Goal: Task Accomplishment & Management: Manage account settings

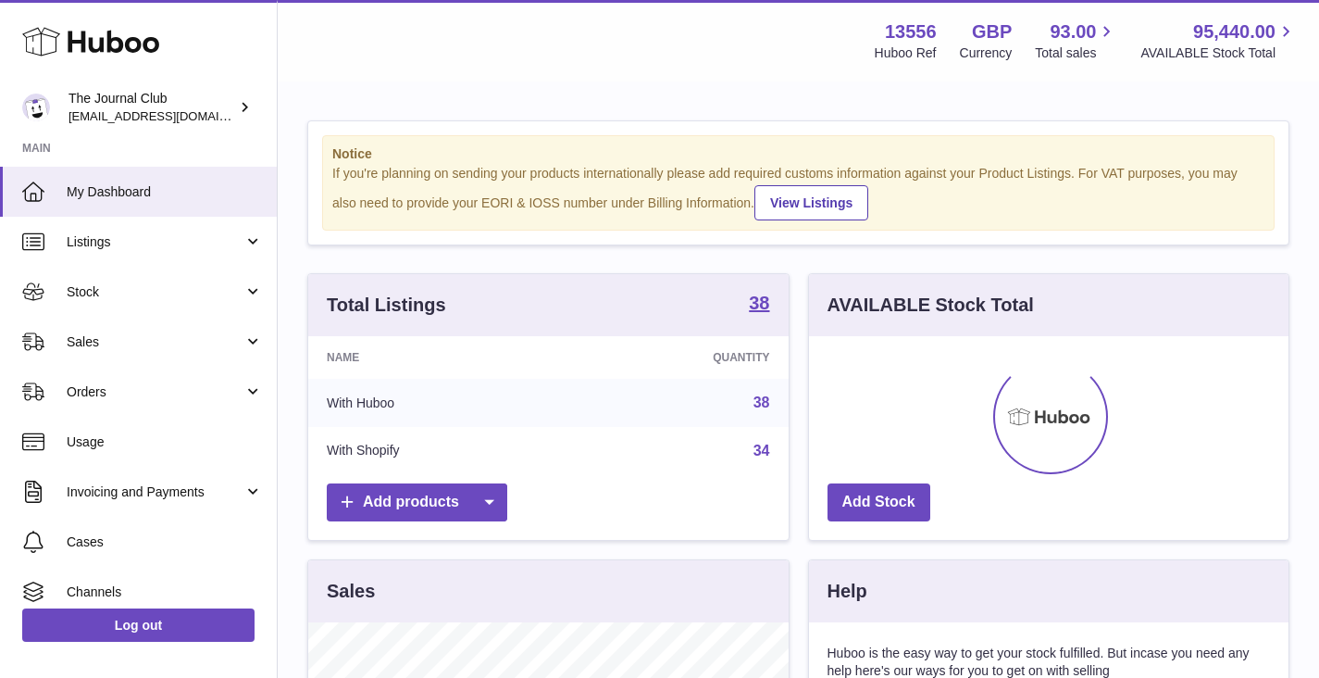
scroll to position [289, 480]
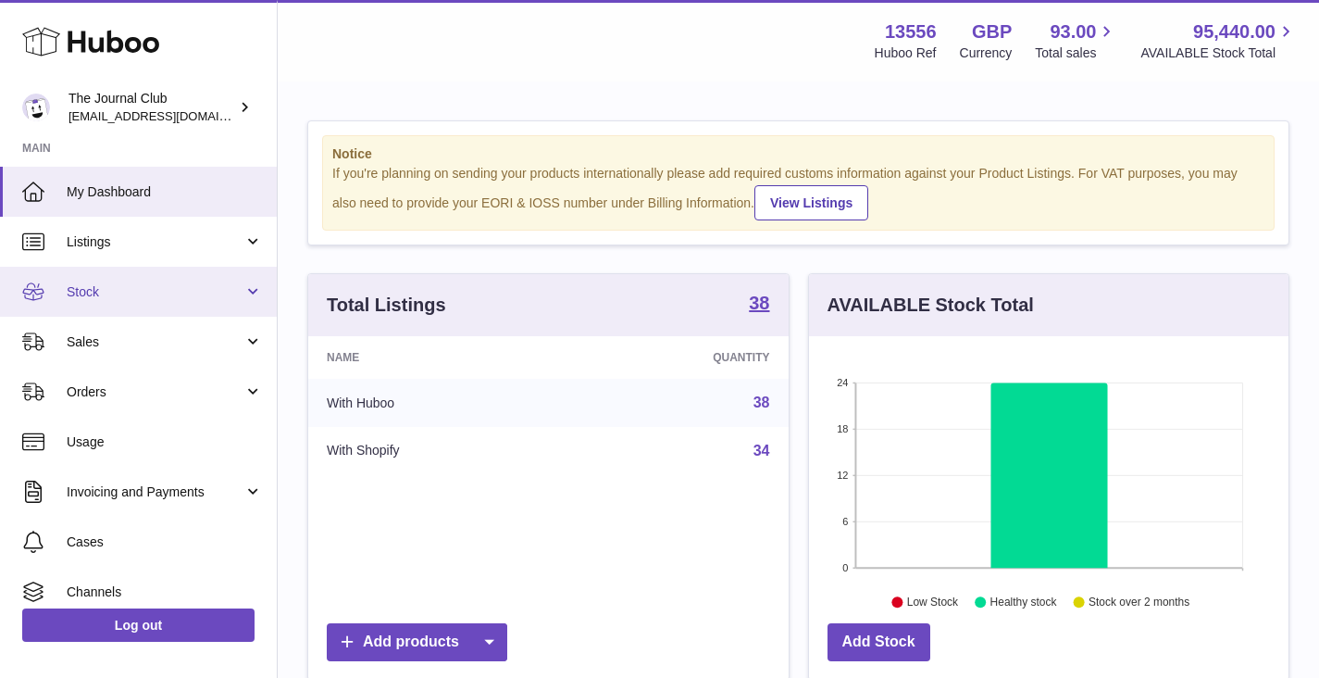
click at [140, 298] on link "Stock" at bounding box center [138, 292] width 277 height 50
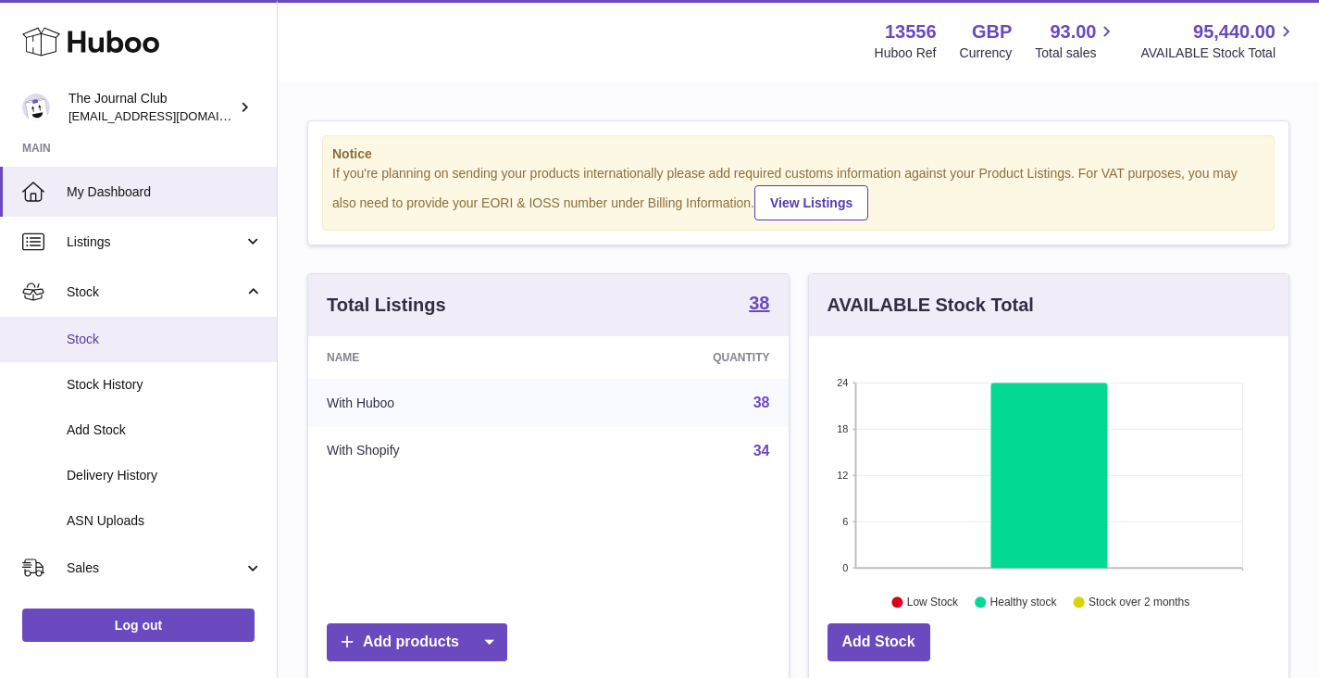
click at [143, 336] on span "Stock" at bounding box center [165, 340] width 196 height 18
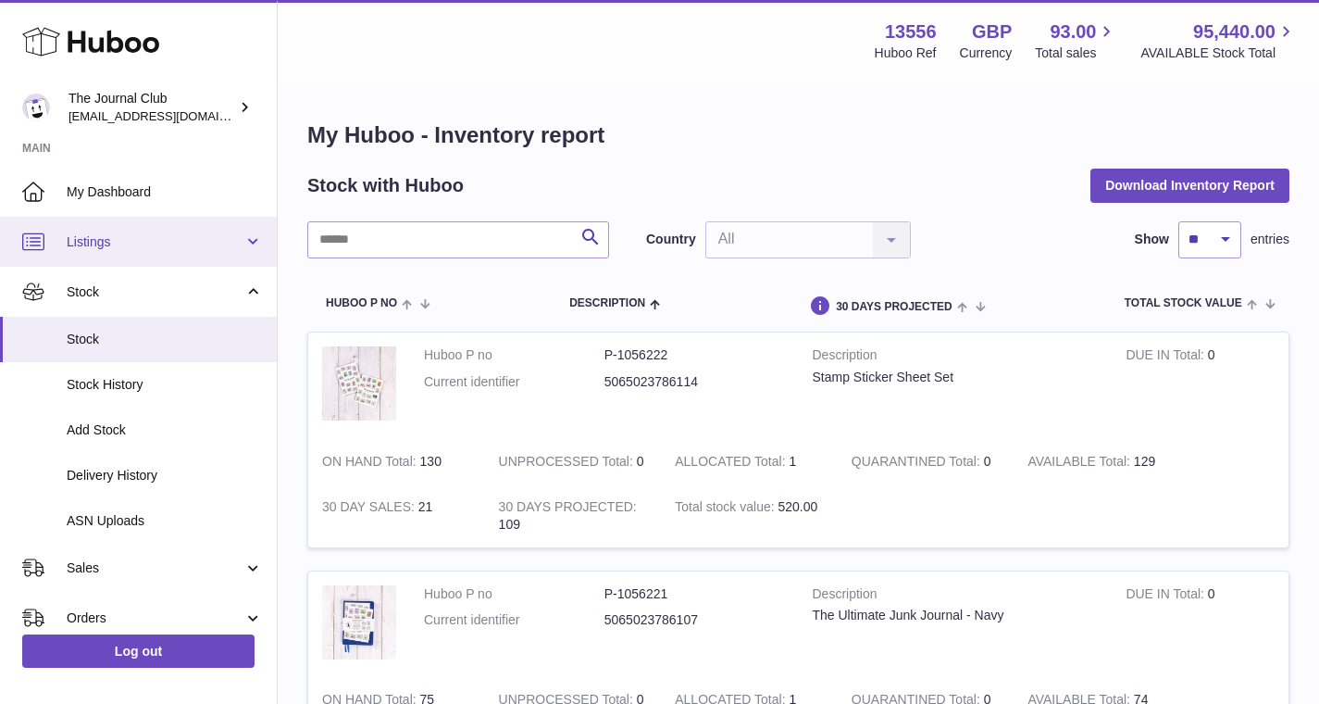
click at [106, 227] on link "Listings" at bounding box center [138, 242] width 277 height 50
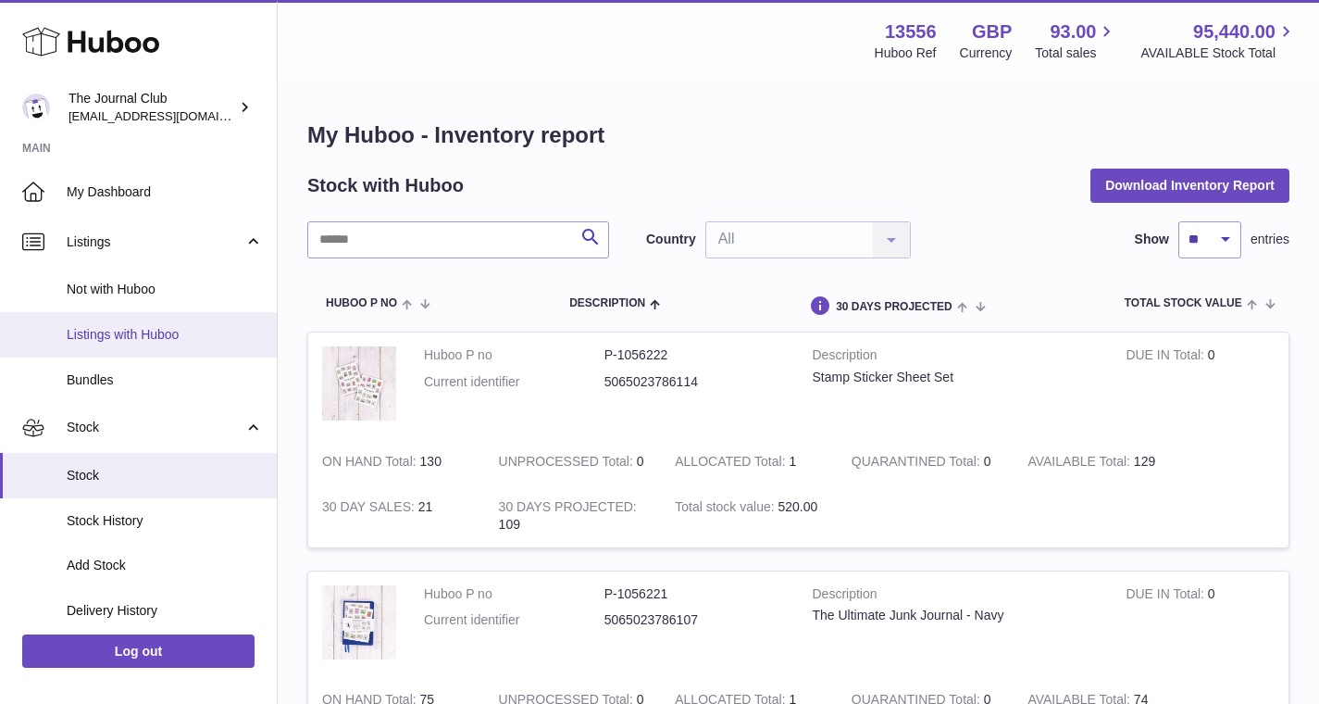
click at [142, 343] on link "Listings with Huboo" at bounding box center [138, 334] width 277 height 45
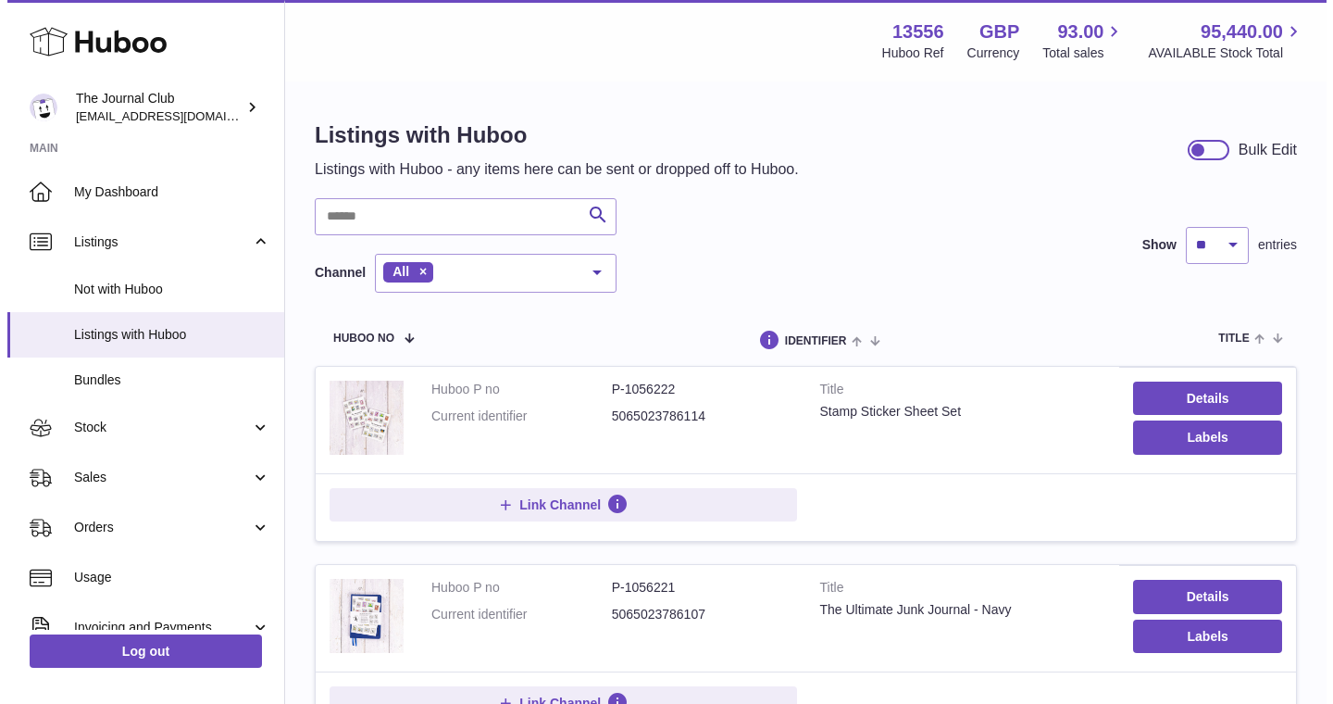
scroll to position [211, 0]
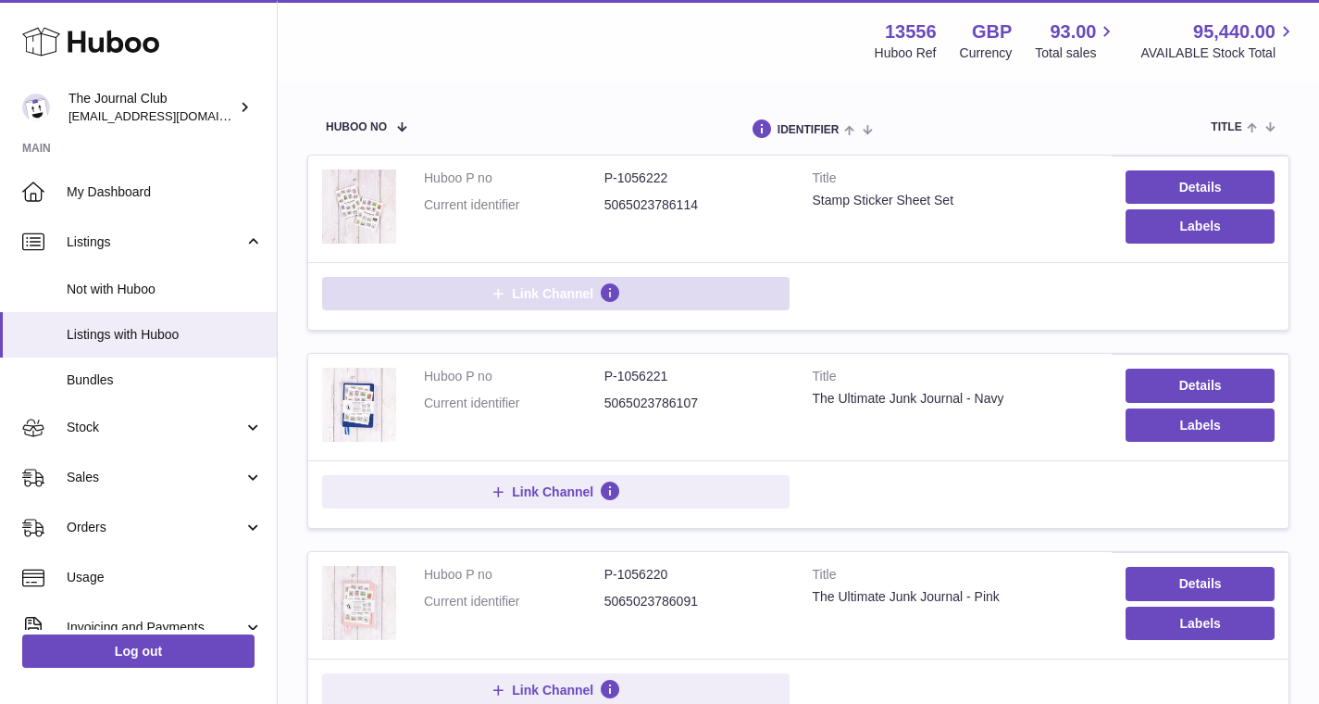
click at [529, 293] on span "Link Channel" at bounding box center [552, 293] width 81 height 17
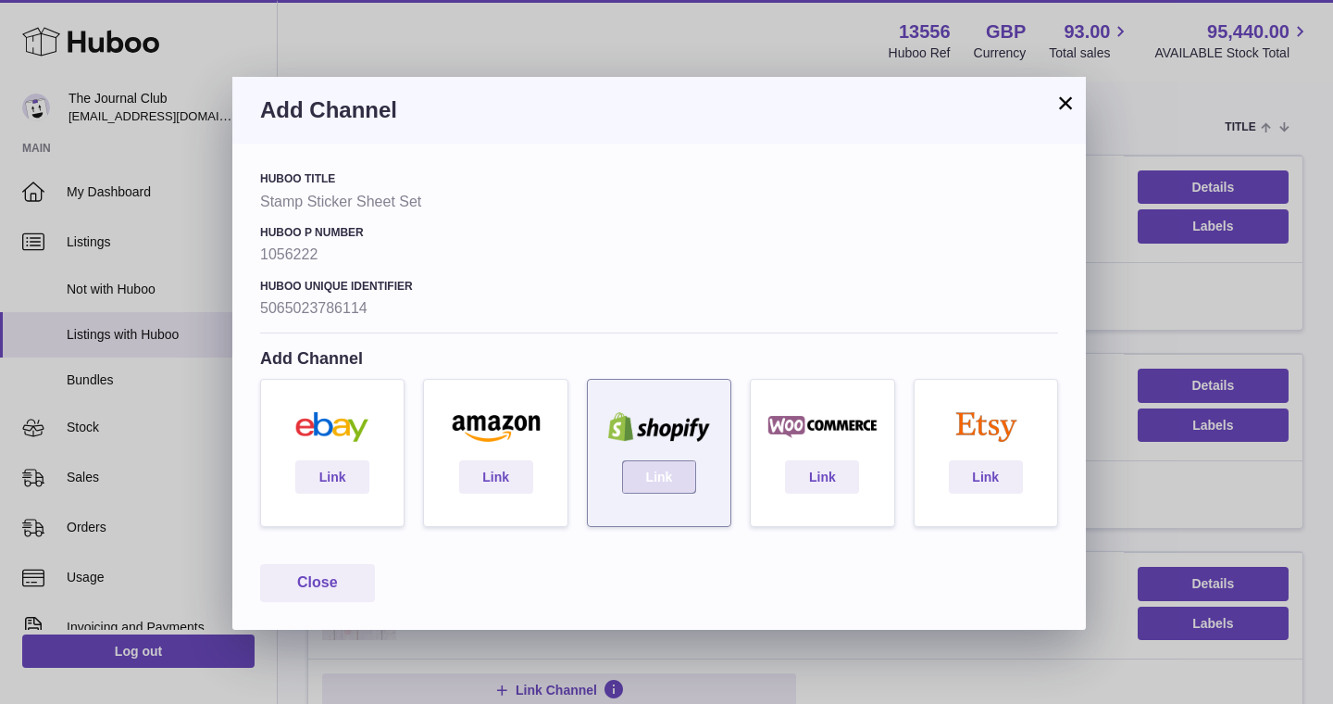
click at [652, 472] on link "Link" at bounding box center [659, 476] width 74 height 33
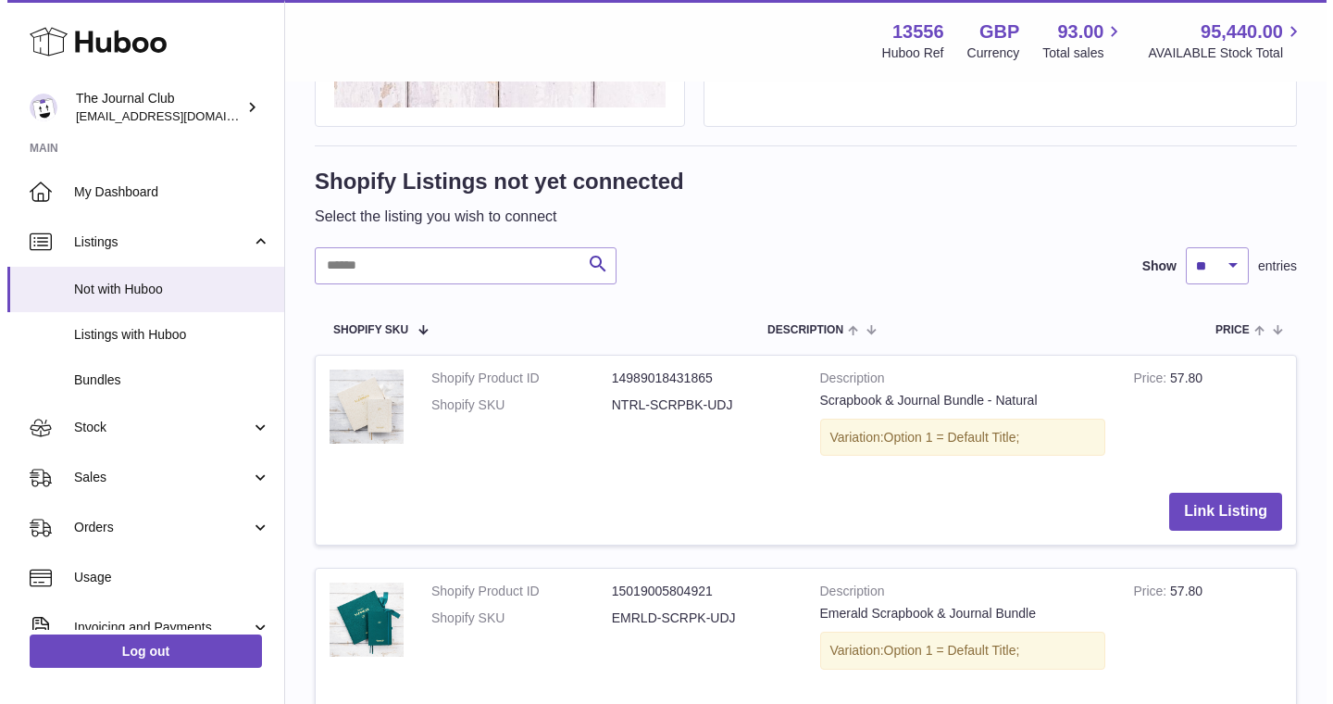
scroll to position [468, 0]
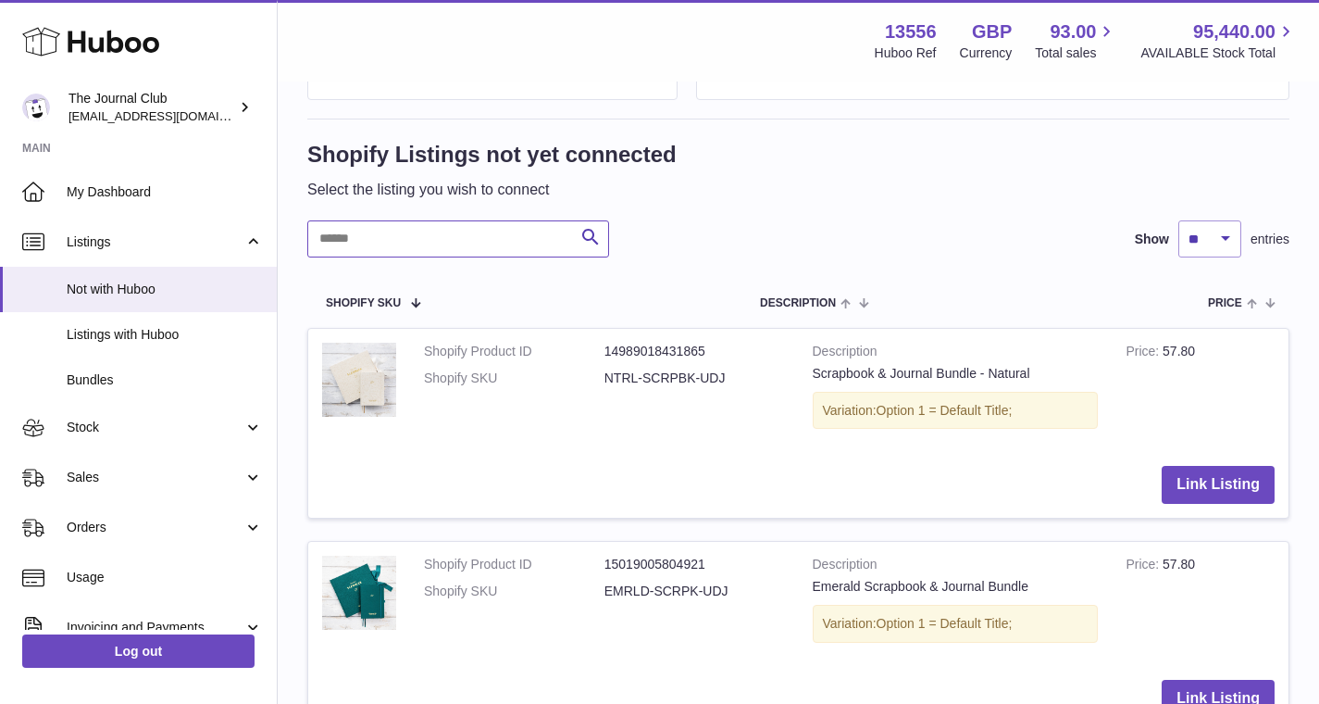
click at [481, 253] on input "text" at bounding box center [458, 238] width 302 height 37
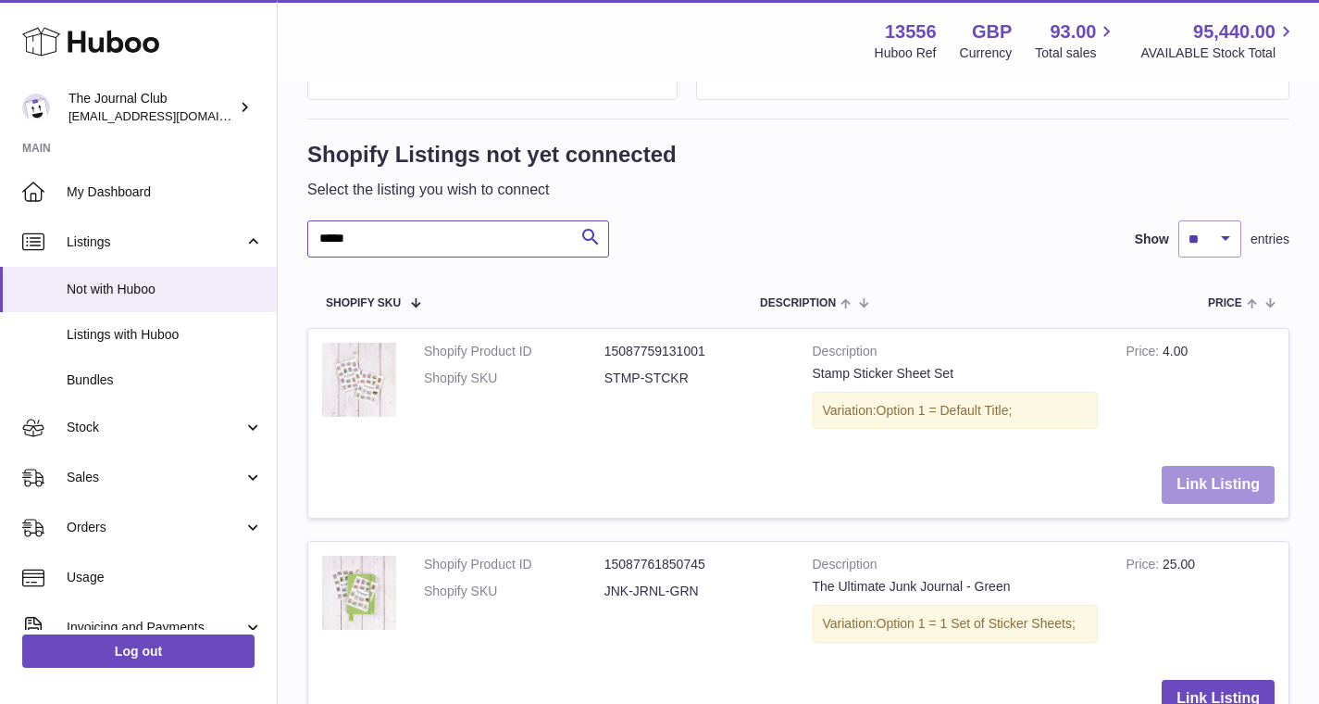
type input "*****"
click at [1211, 481] on button "Link Listing" at bounding box center [1218, 485] width 113 height 38
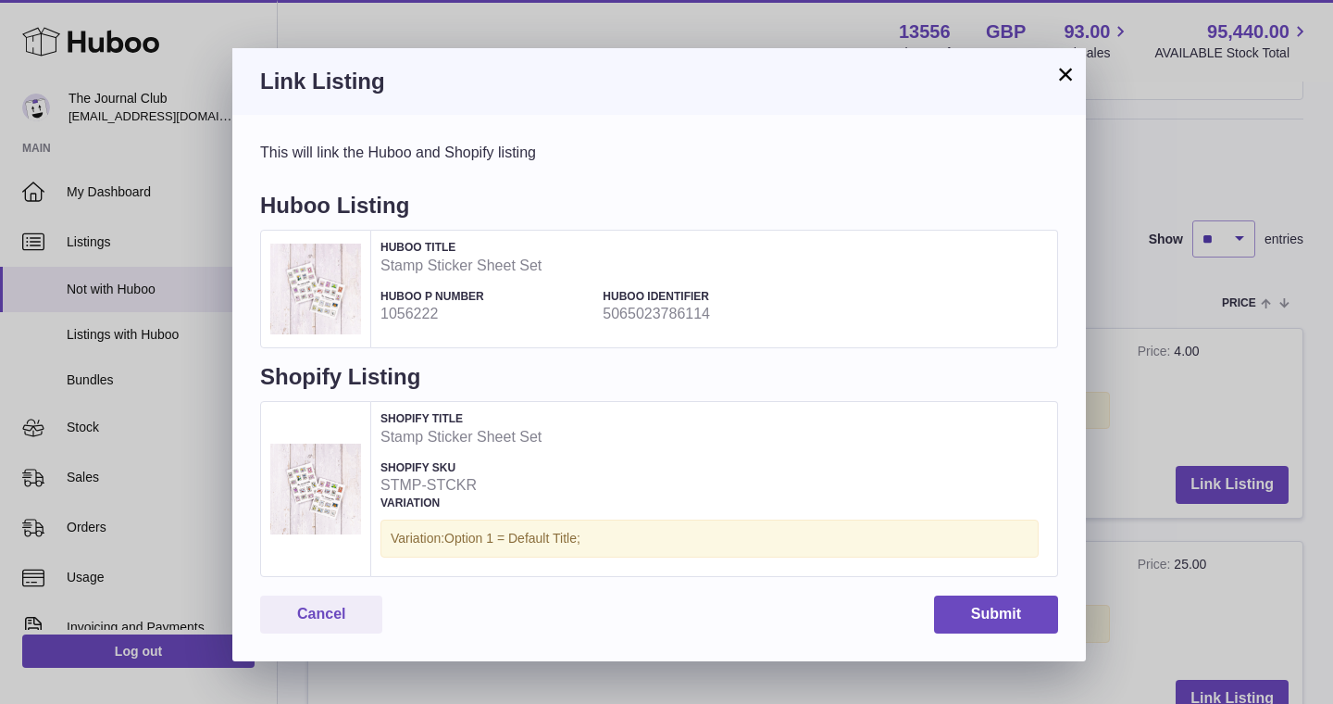
click at [1007, 608] on button "Submit" at bounding box center [996, 614] width 124 height 38
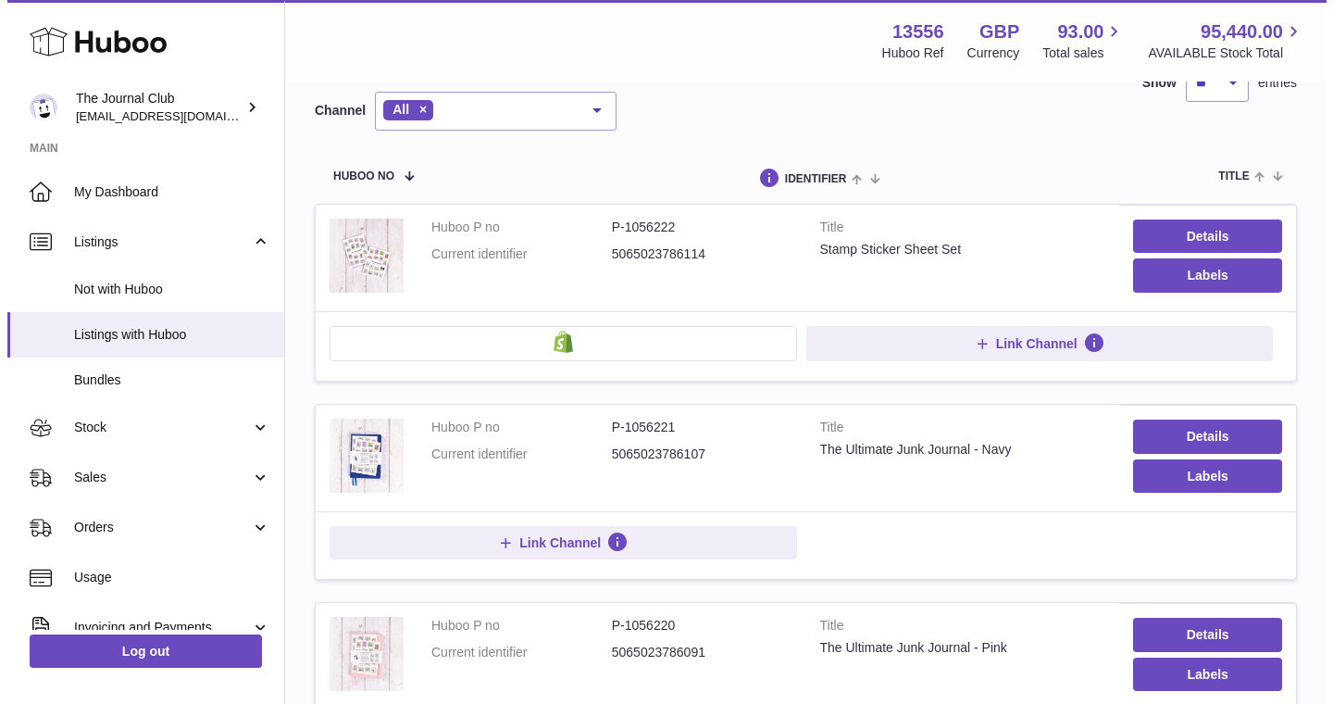
scroll to position [166, 0]
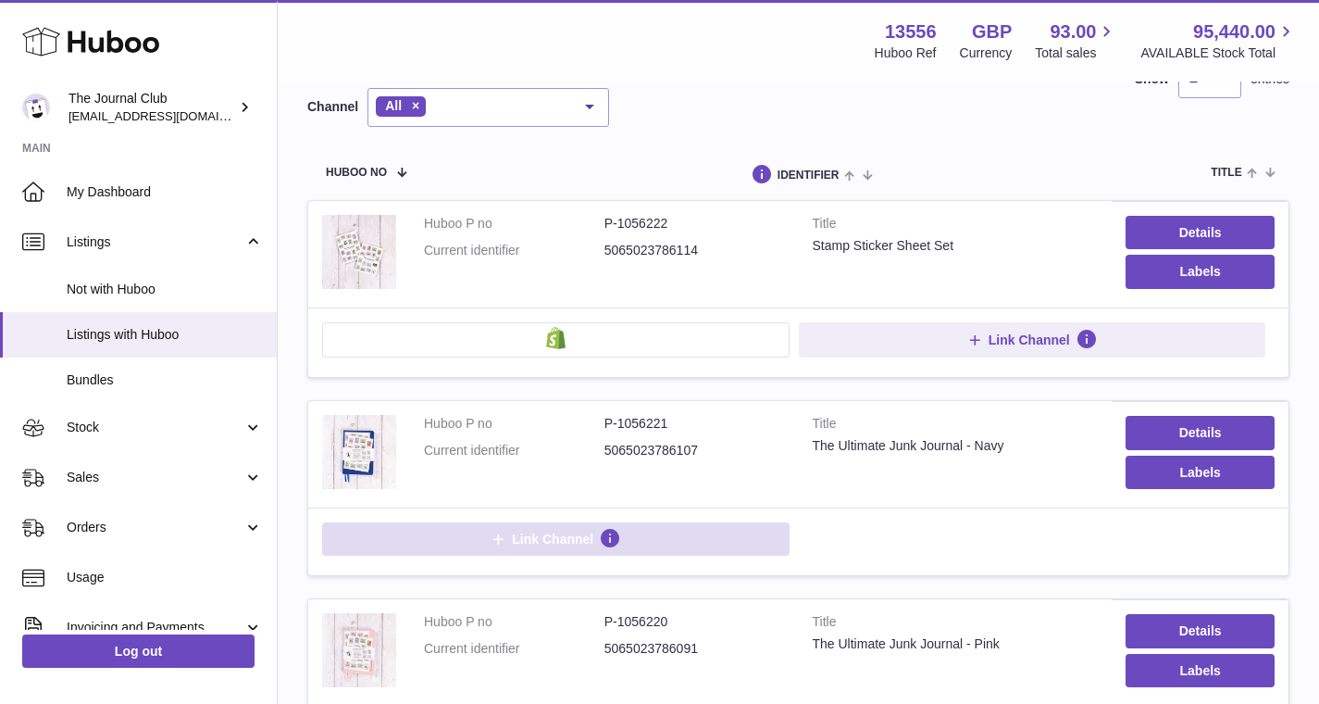
click at [547, 535] on span "Link Channel" at bounding box center [552, 538] width 81 height 17
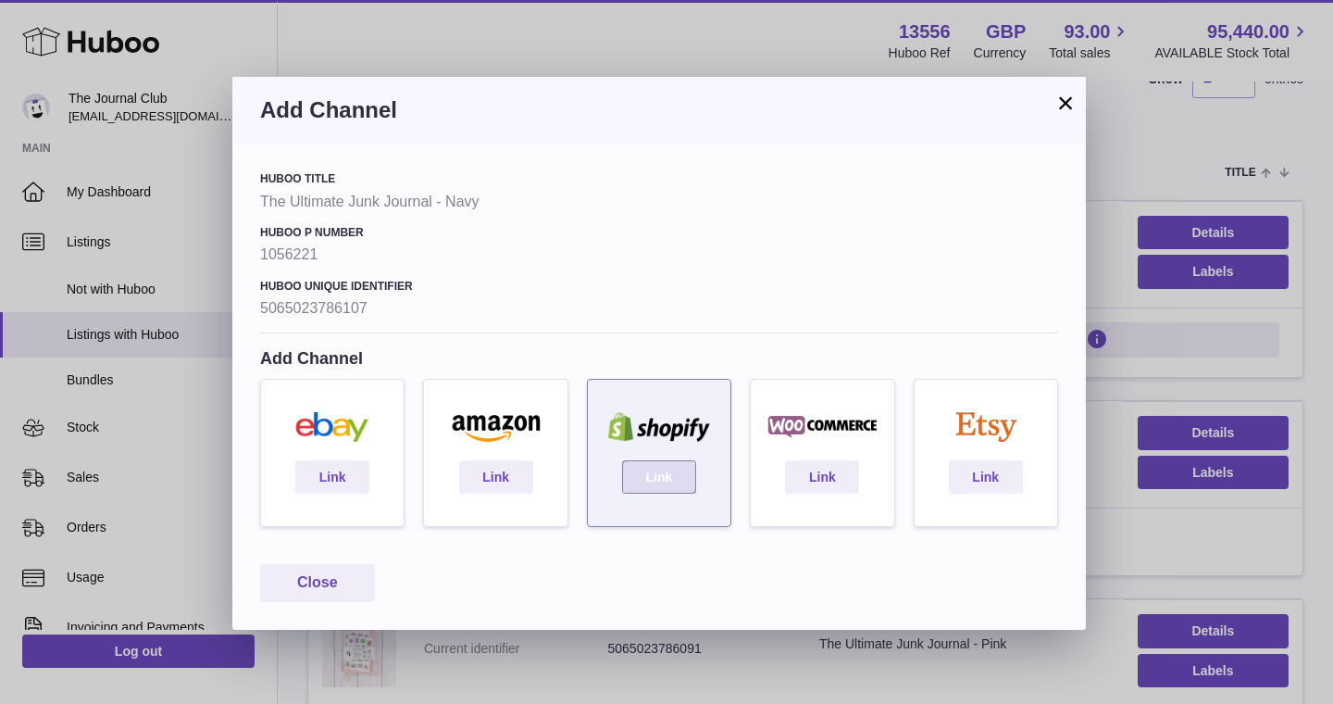
click at [658, 468] on link "Link" at bounding box center [659, 476] width 74 height 33
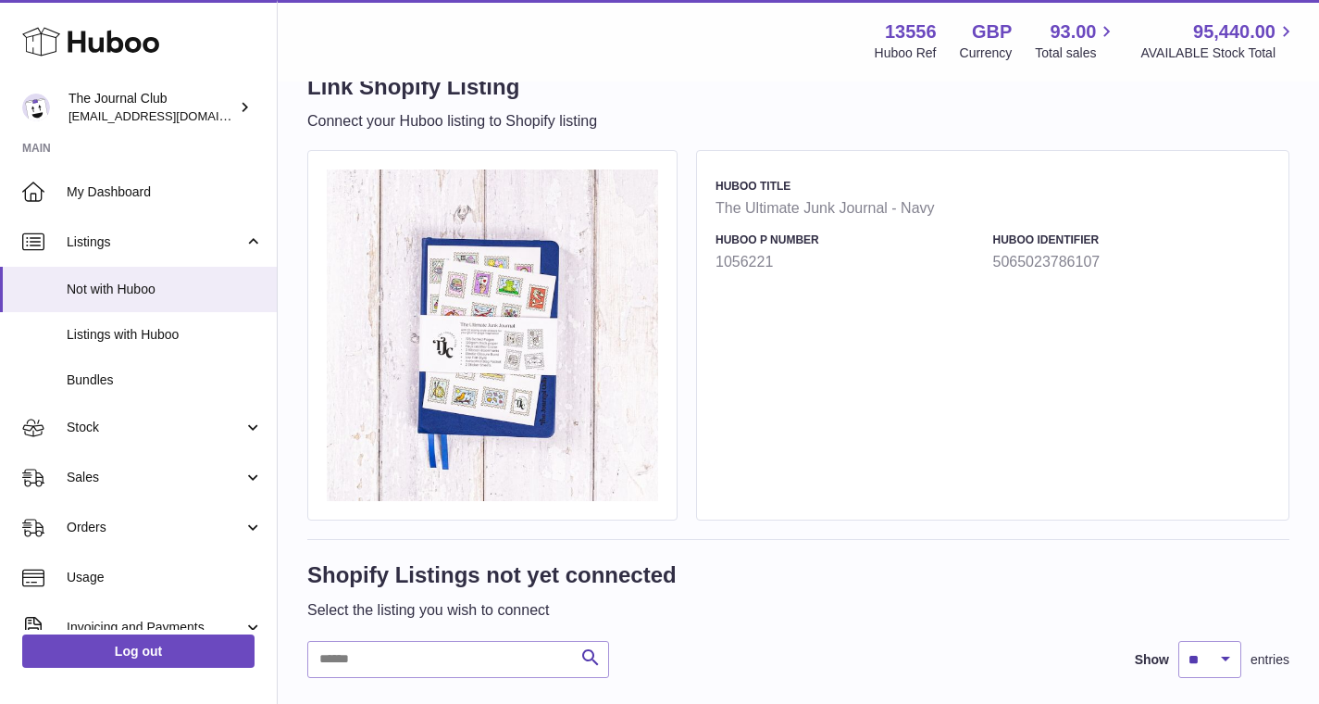
scroll to position [193, 0]
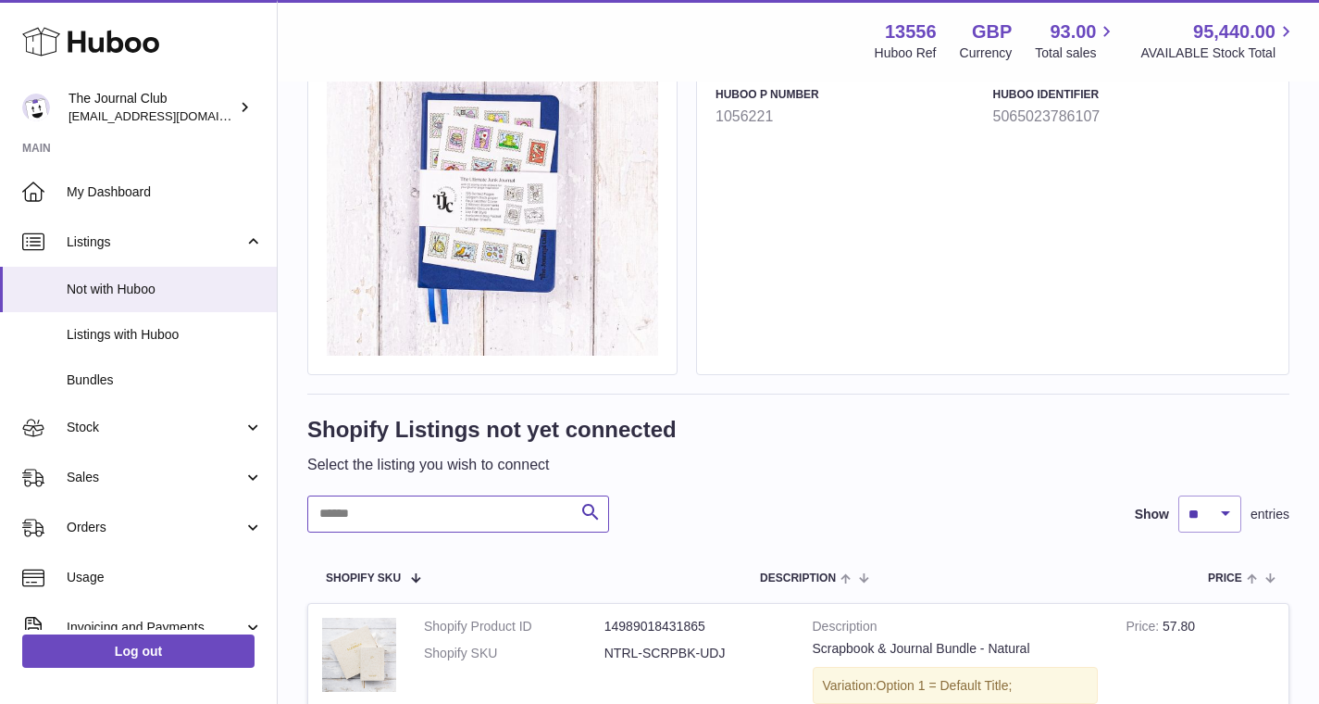
click at [455, 517] on input "text" at bounding box center [458, 513] width 302 height 37
type input "****"
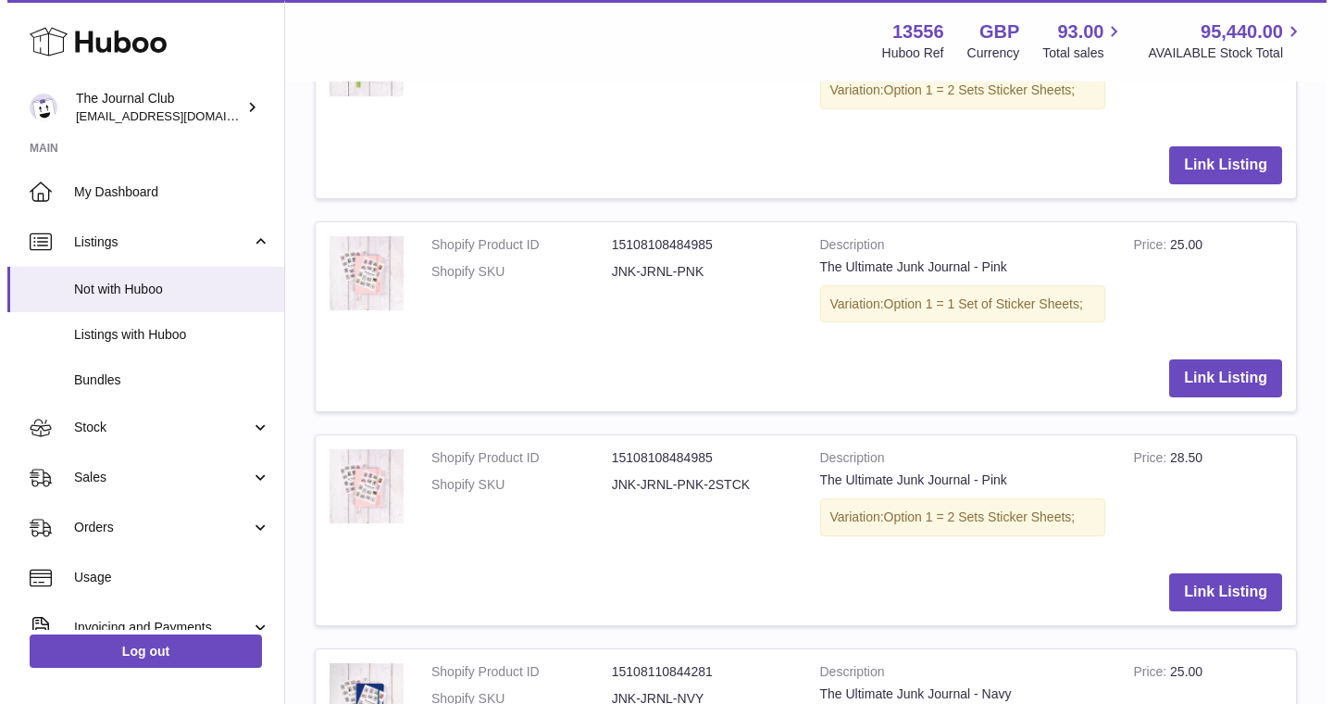
scroll to position [1163, 0]
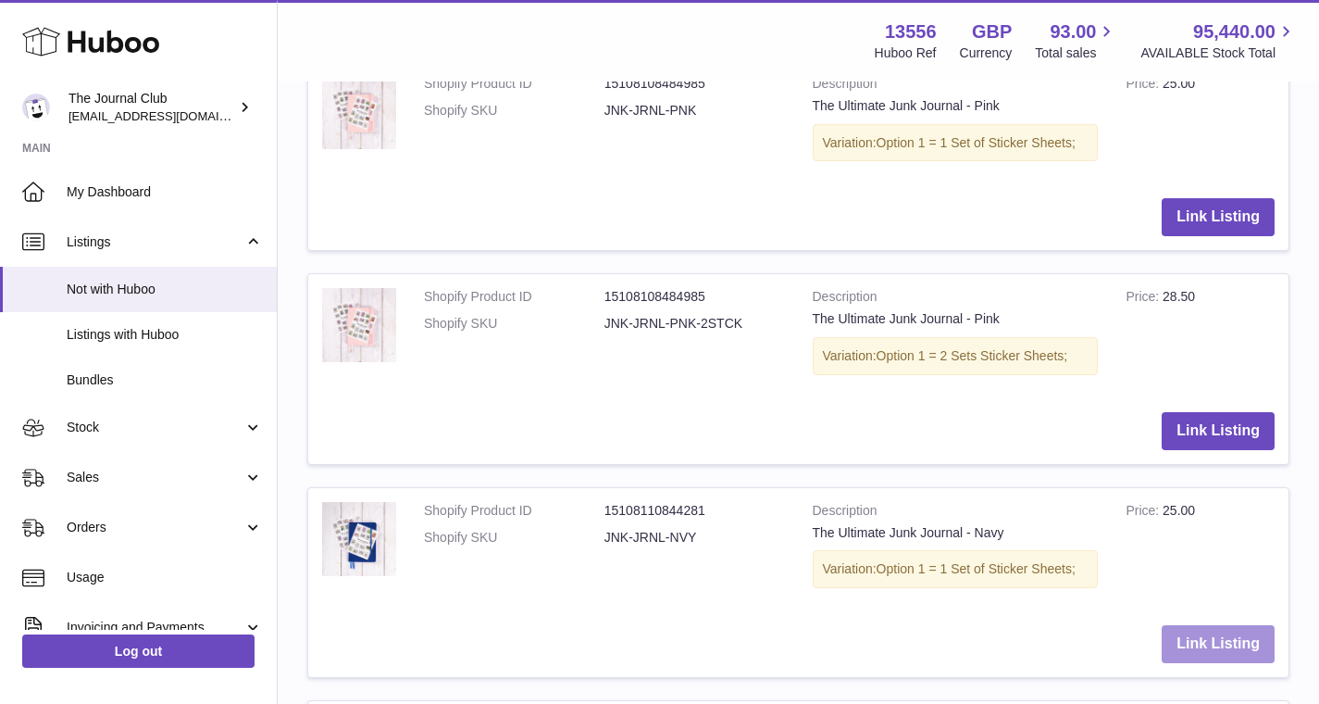
click at [1219, 627] on button "Link Listing" at bounding box center [1218, 644] width 113 height 38
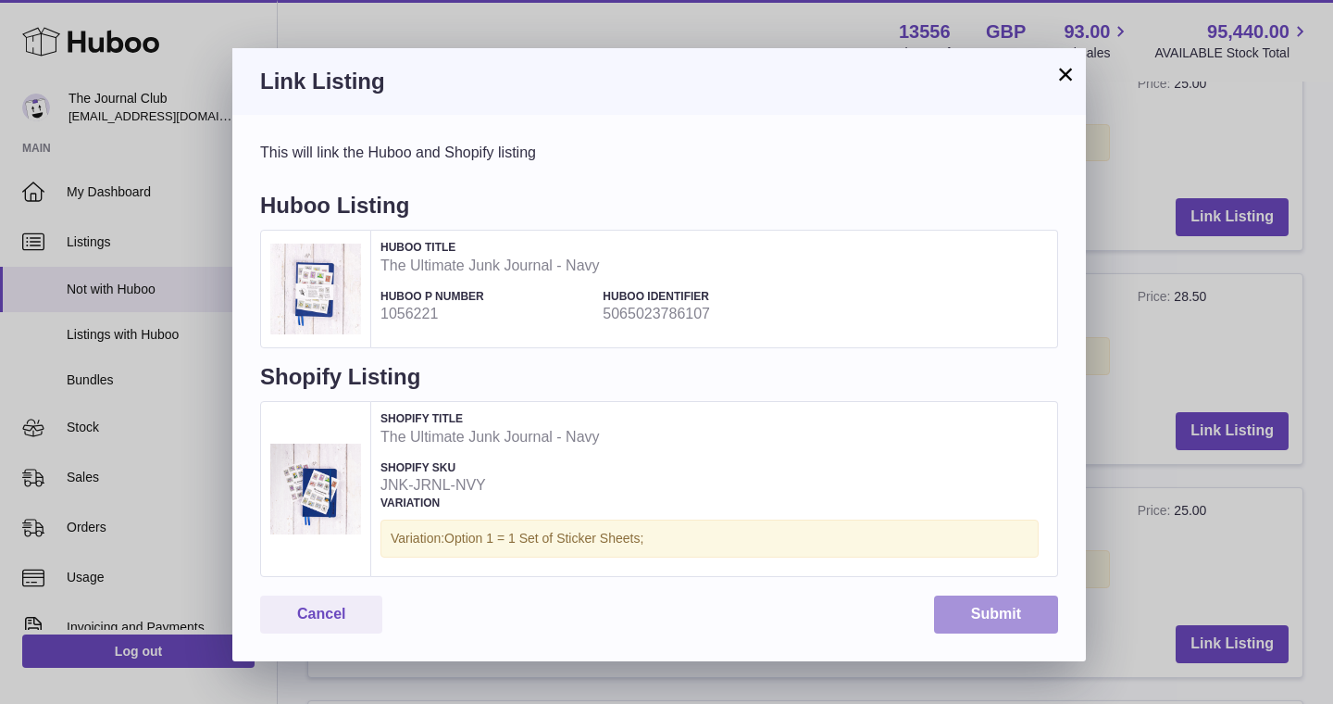
click at [1000, 608] on button "Submit" at bounding box center [996, 614] width 124 height 38
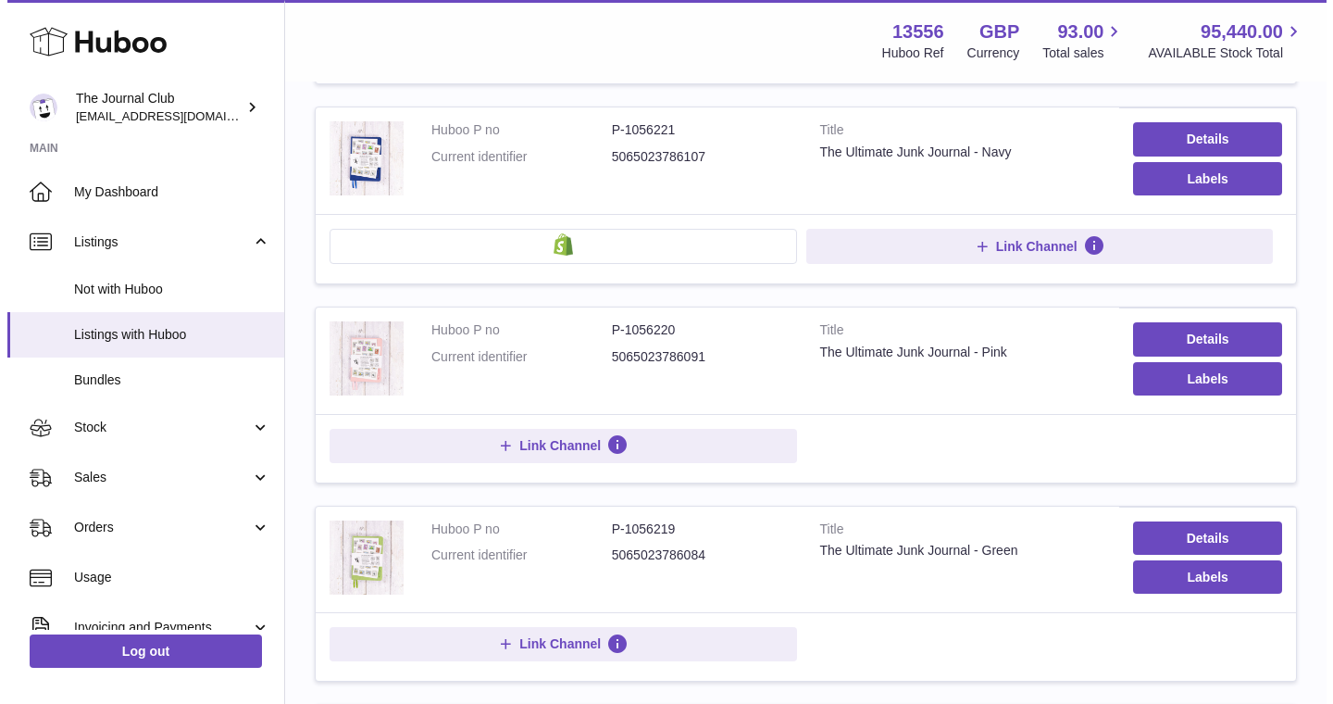
scroll to position [463, 0]
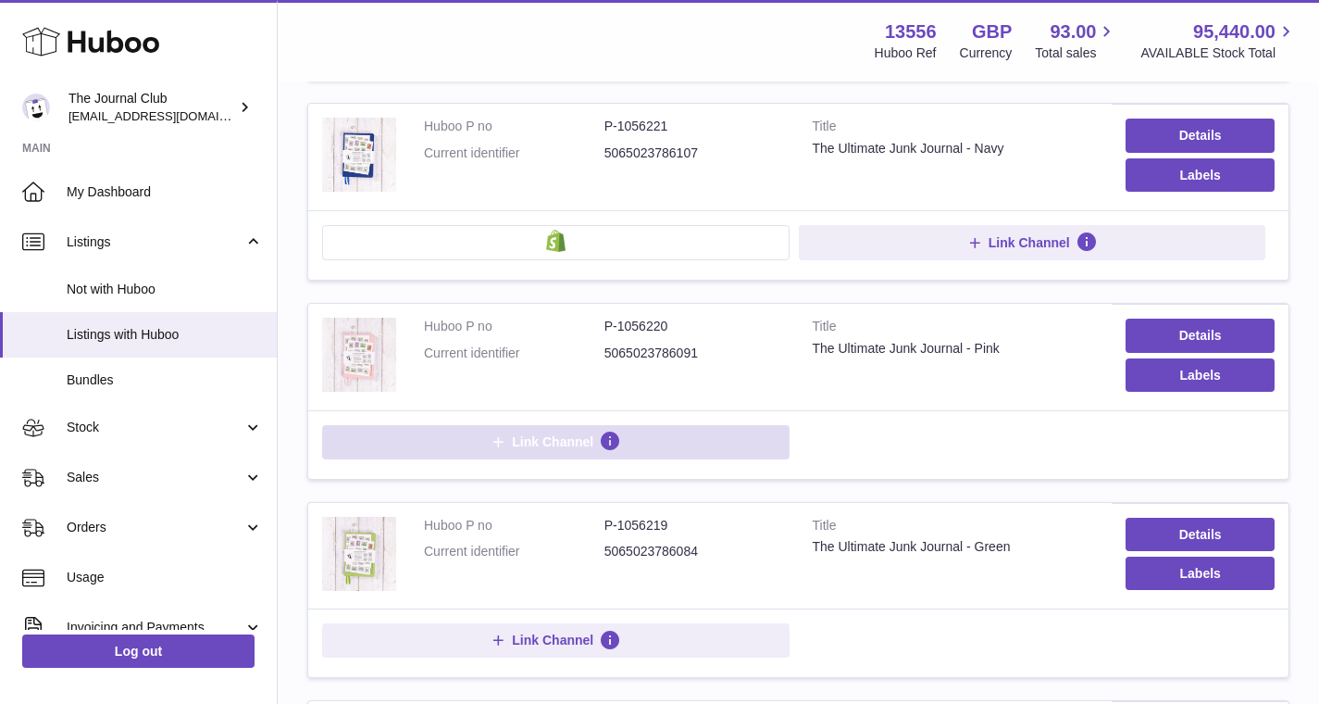
click at [521, 435] on span "Link Channel" at bounding box center [552, 441] width 81 height 17
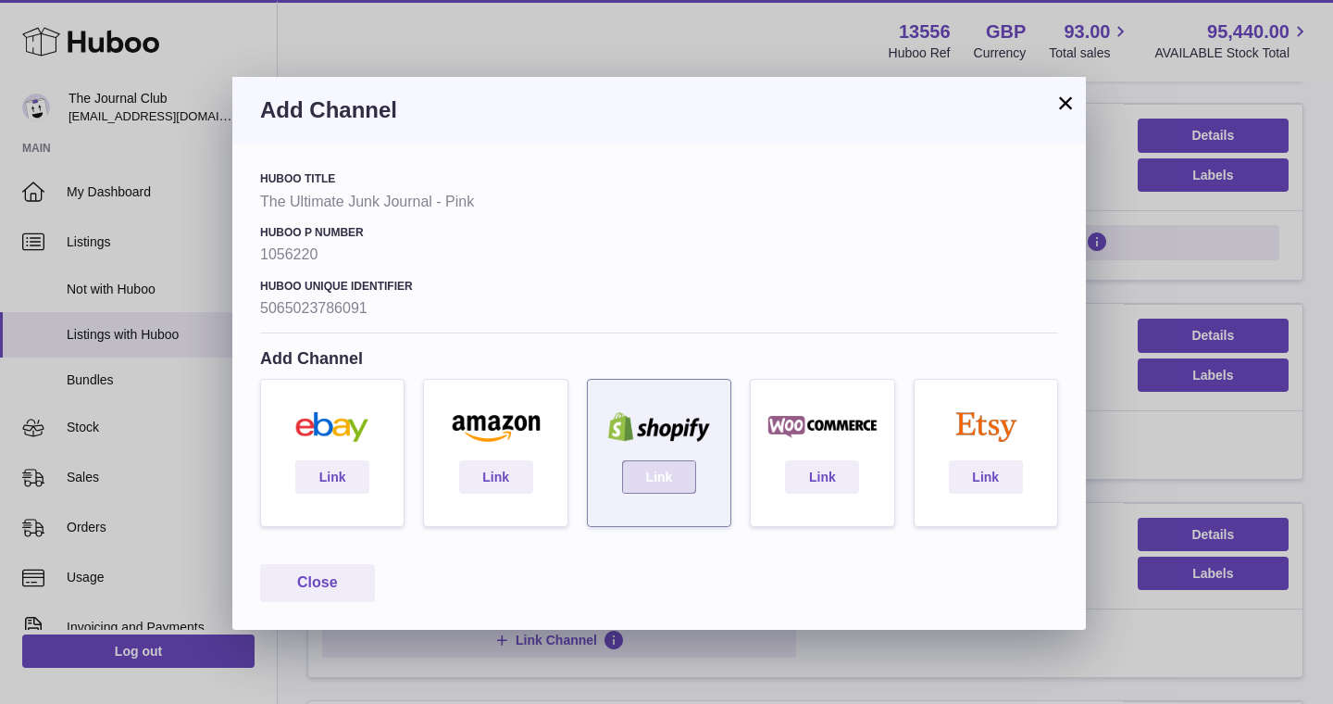
click at [666, 481] on link "Link" at bounding box center [659, 476] width 74 height 33
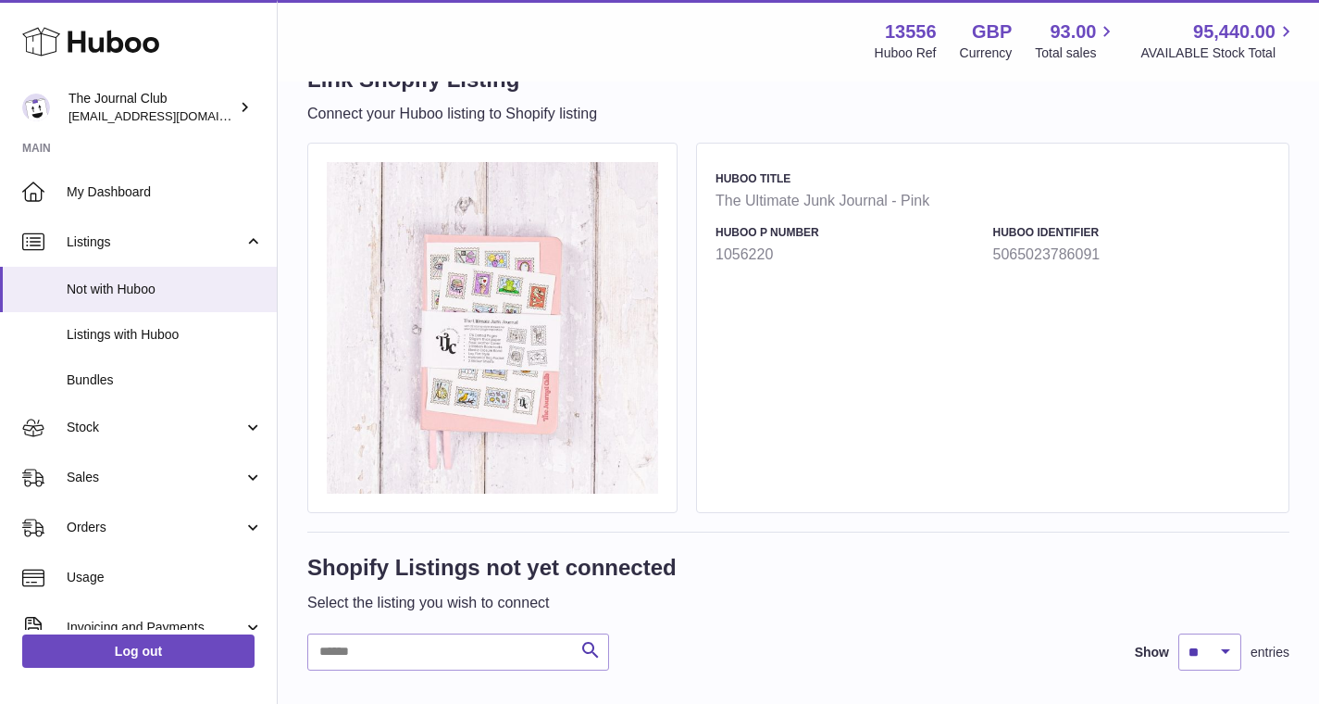
scroll to position [163, 0]
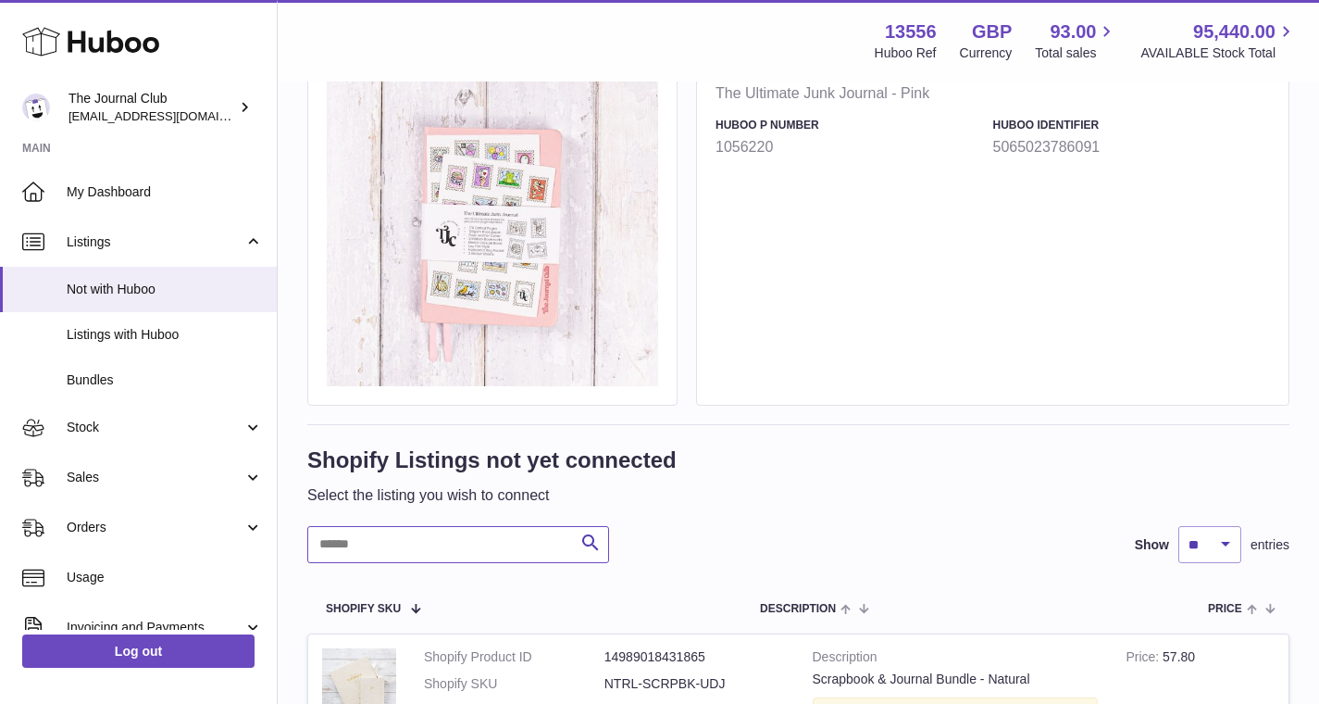
click at [458, 554] on input "text" at bounding box center [458, 544] width 302 height 37
type input "****"
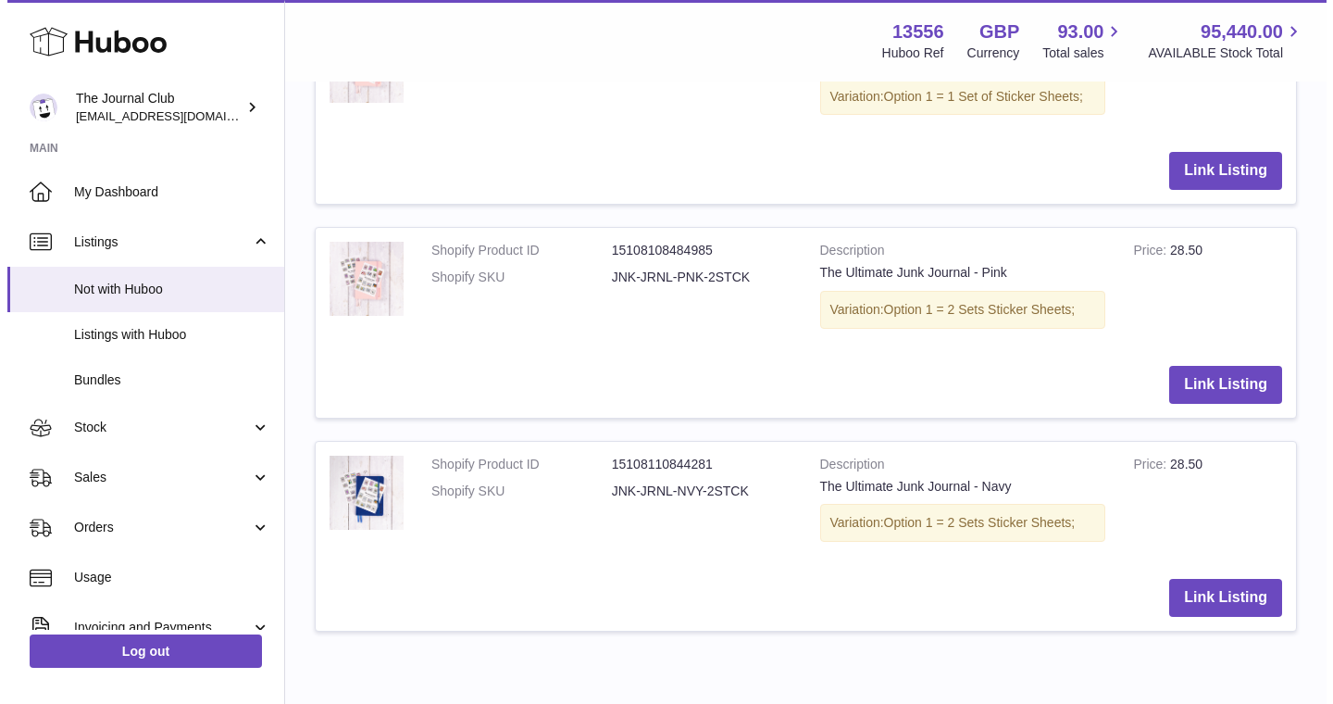
scroll to position [901, 0]
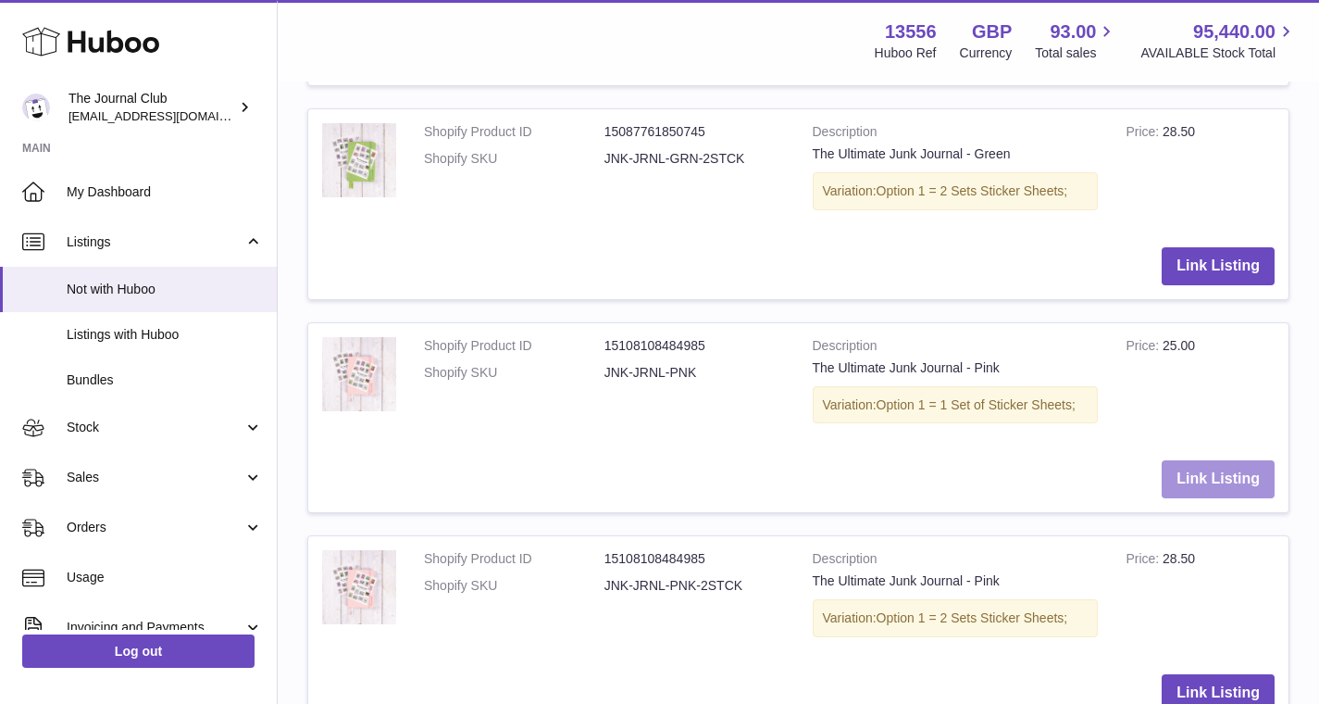
click at [1234, 468] on button "Link Listing" at bounding box center [1218, 479] width 113 height 38
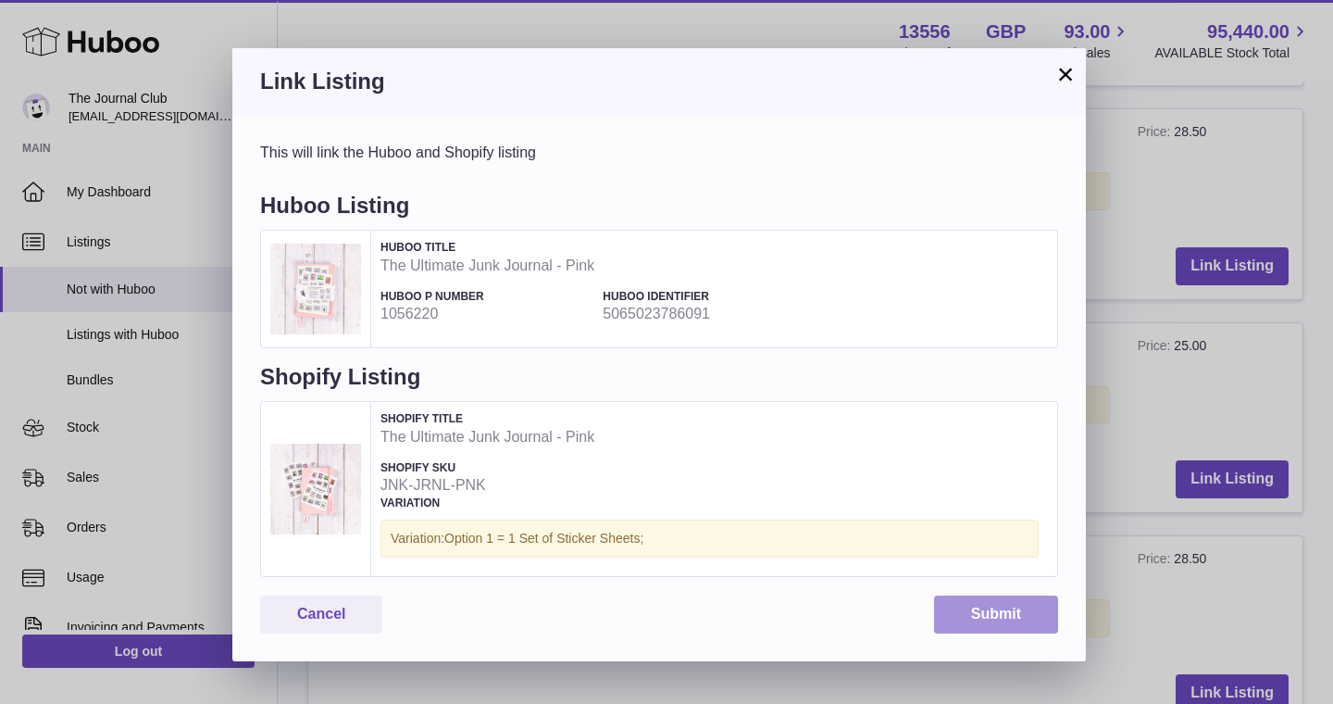
click at [1005, 596] on button "Submit" at bounding box center [996, 614] width 124 height 38
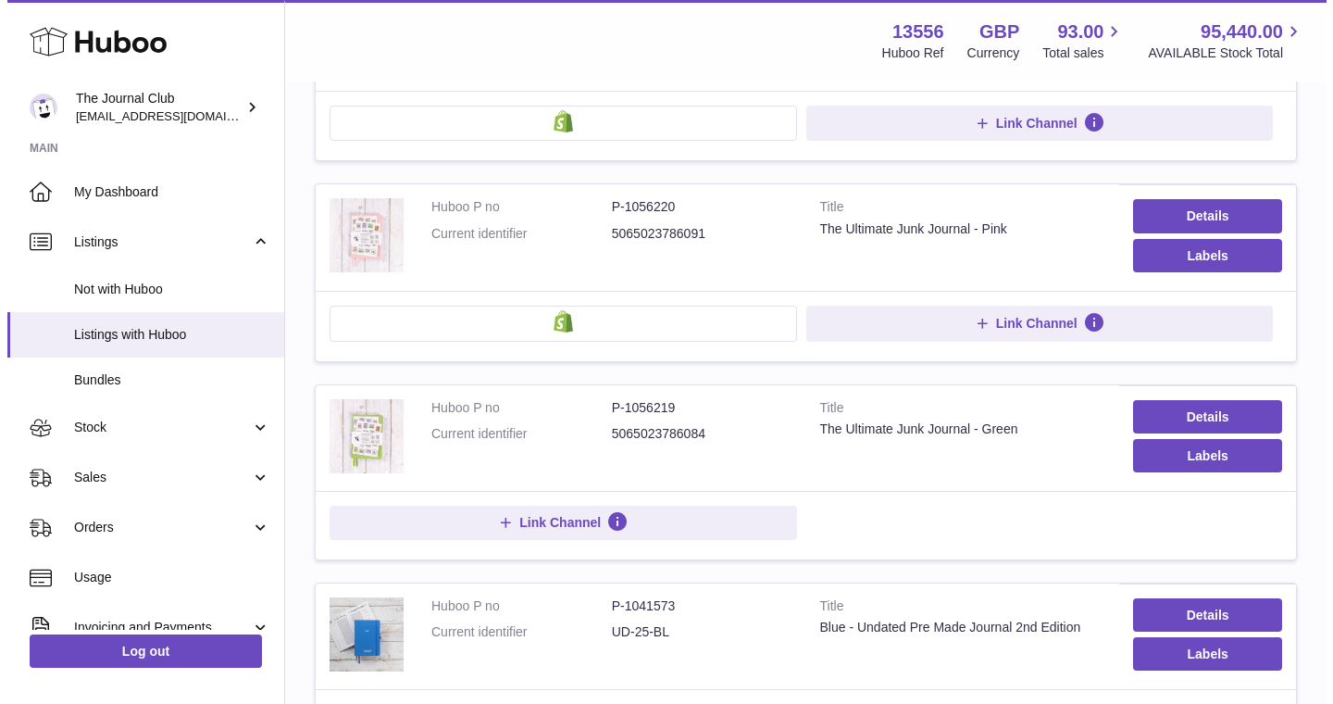
scroll to position [719, 0]
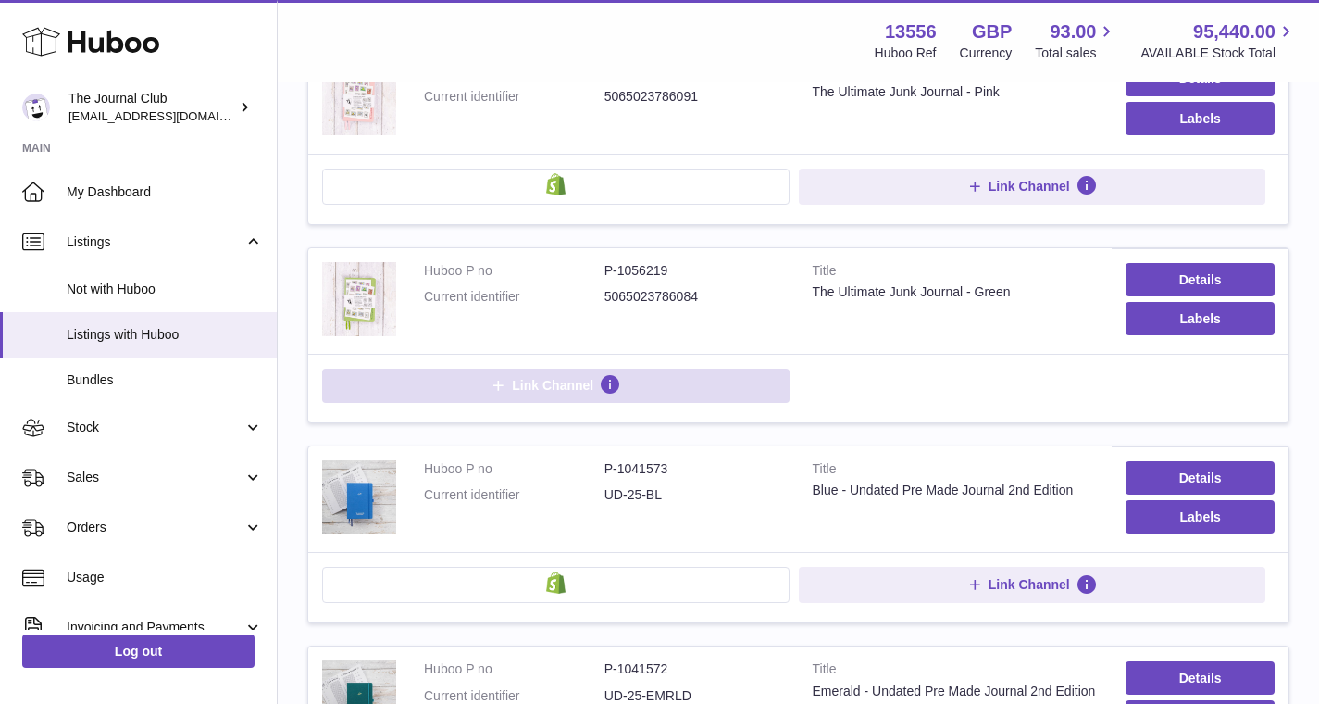
click at [554, 380] on span "Link Channel" at bounding box center [552, 385] width 81 height 17
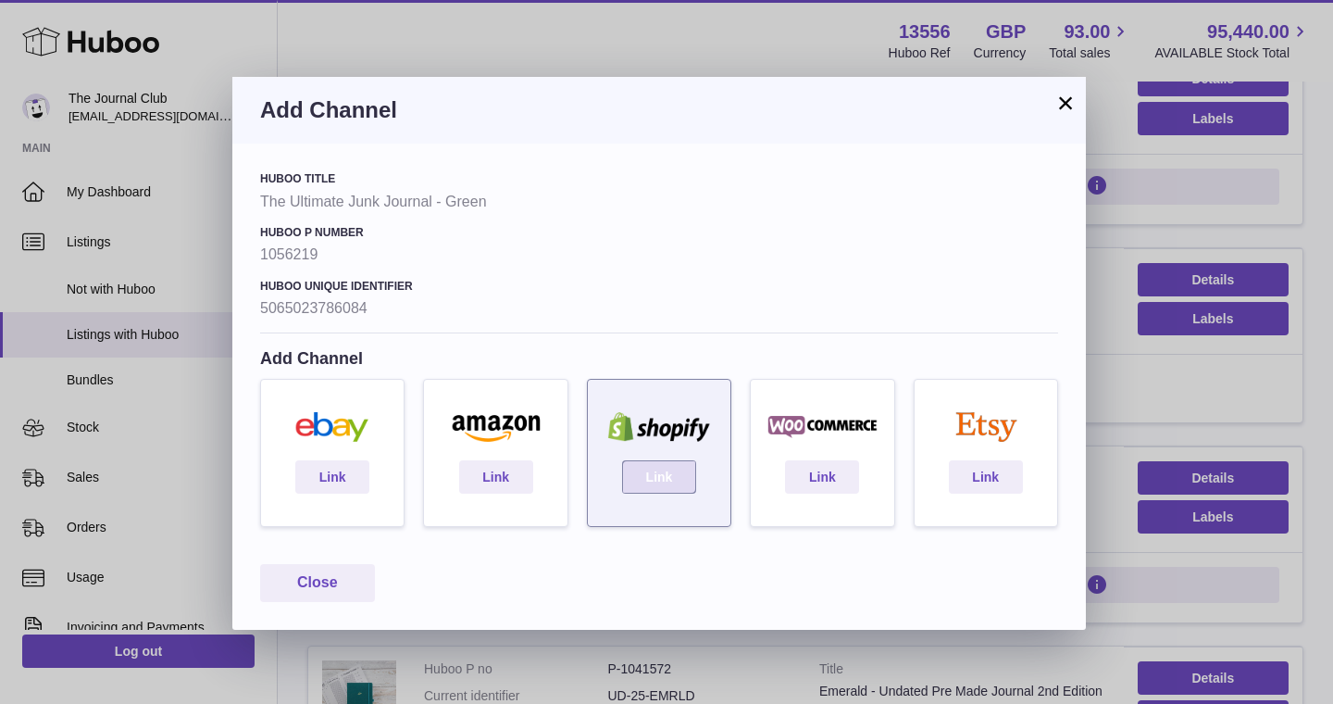
click at [642, 479] on link "Link" at bounding box center [659, 476] width 74 height 33
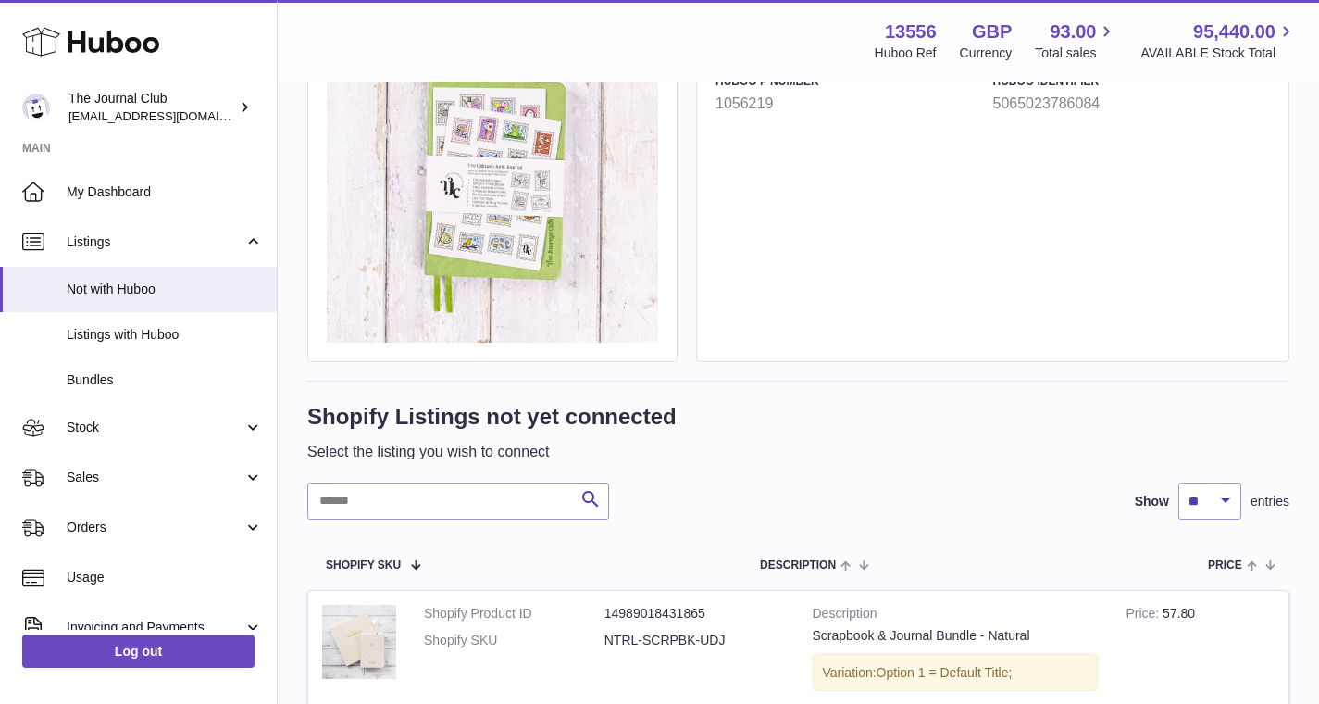
scroll to position [210, 0]
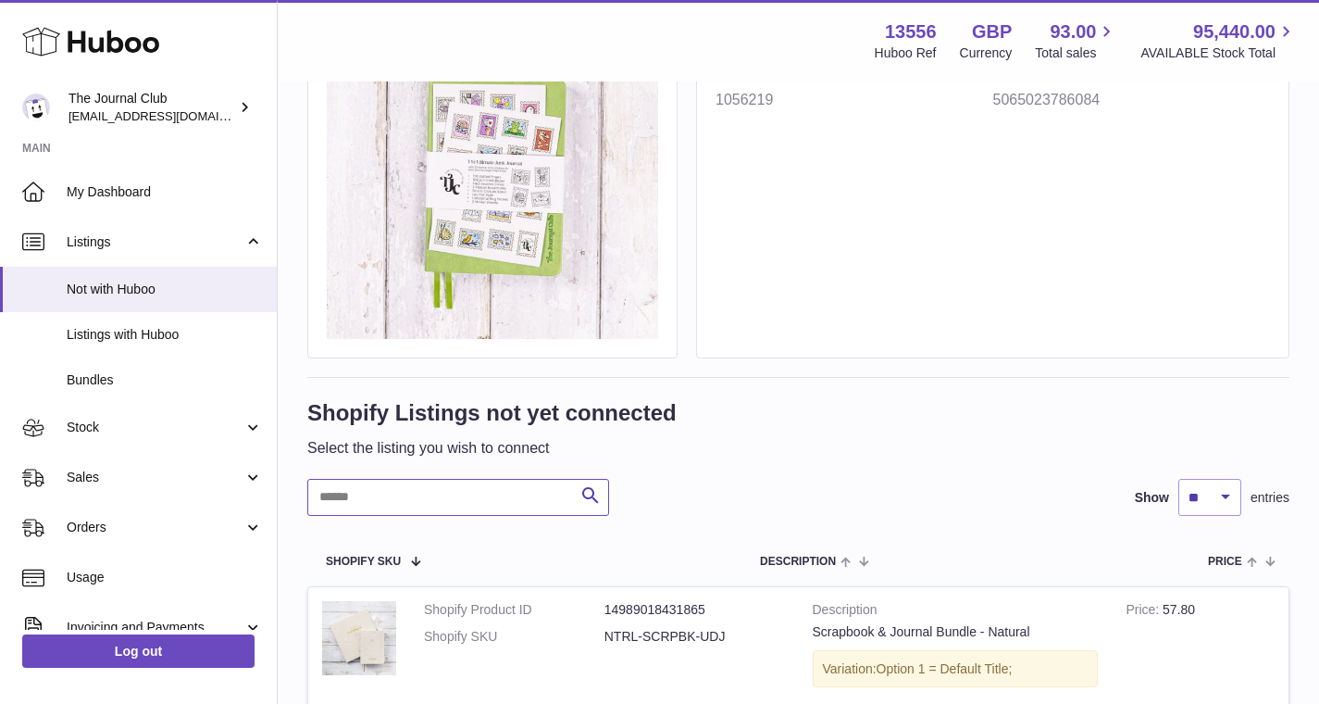
click at [487, 506] on input "text" at bounding box center [458, 497] width 302 height 37
type input "****"
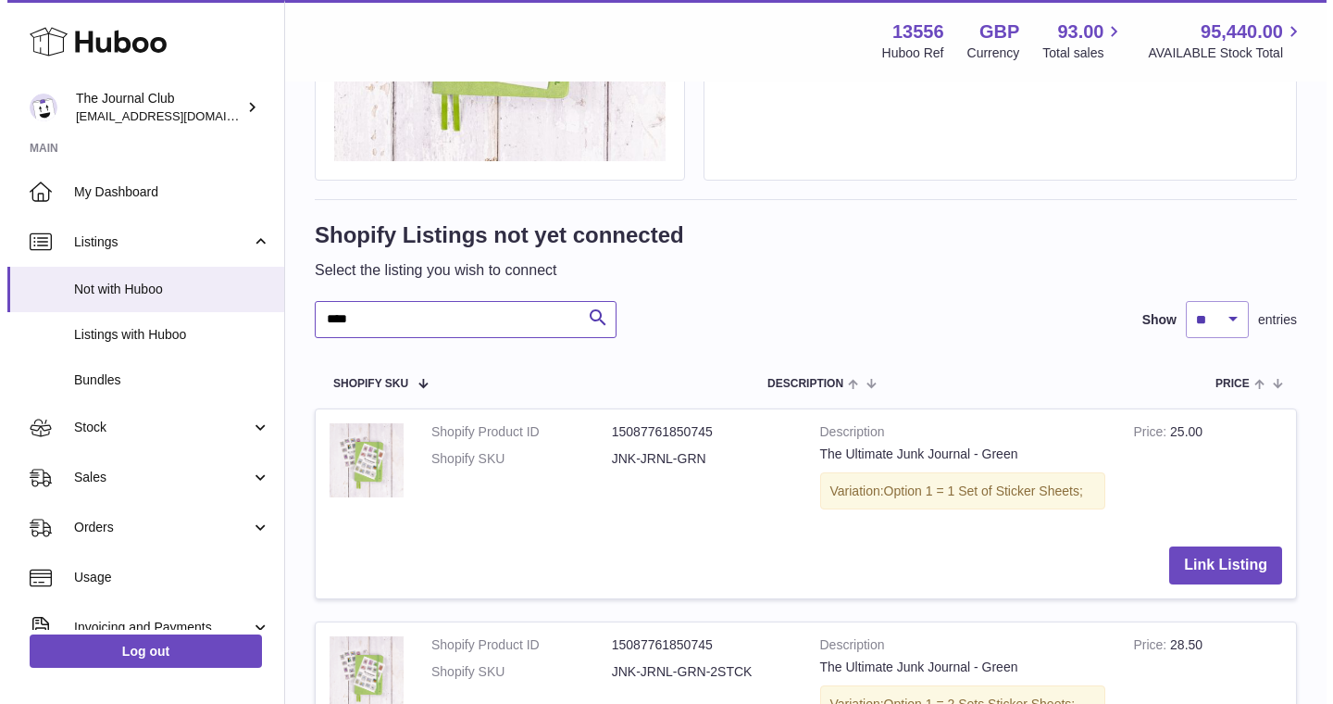
scroll to position [474, 0]
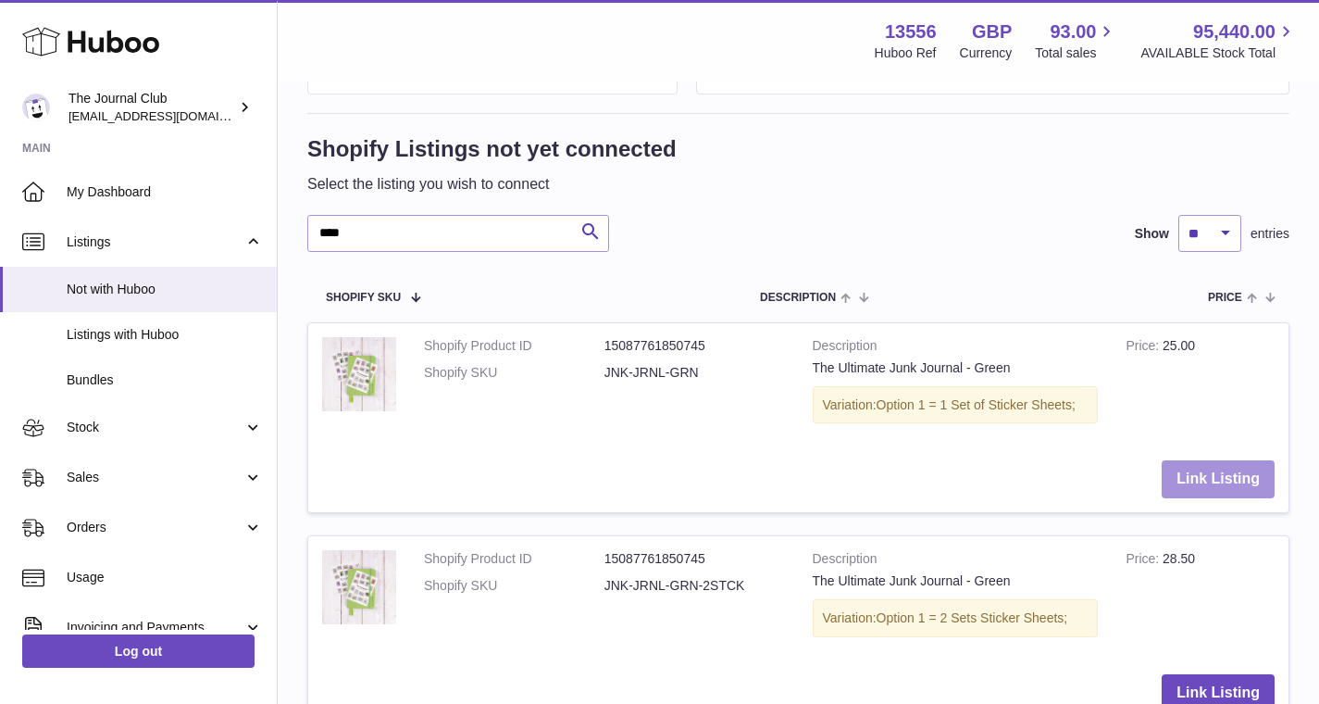
click at [1228, 480] on button "Link Listing" at bounding box center [1218, 479] width 113 height 38
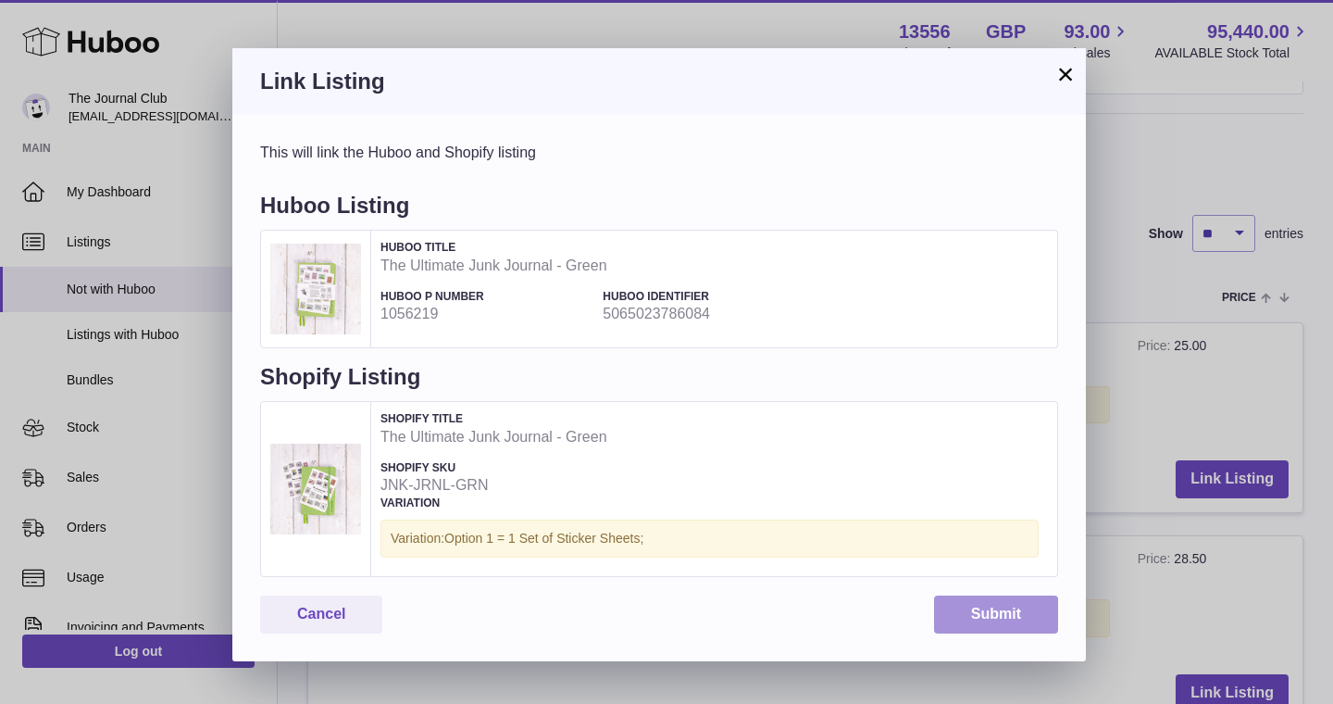
click at [964, 599] on button "Submit" at bounding box center [996, 614] width 124 height 38
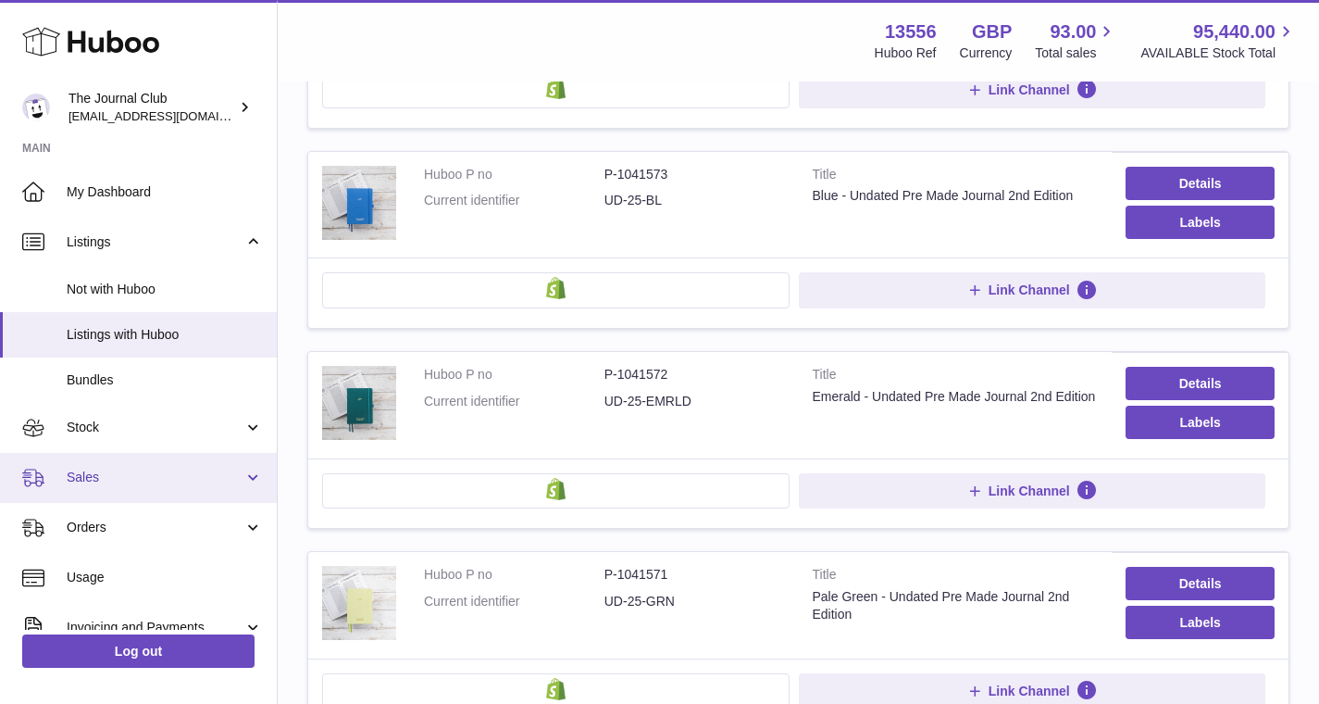
scroll to position [1349, 0]
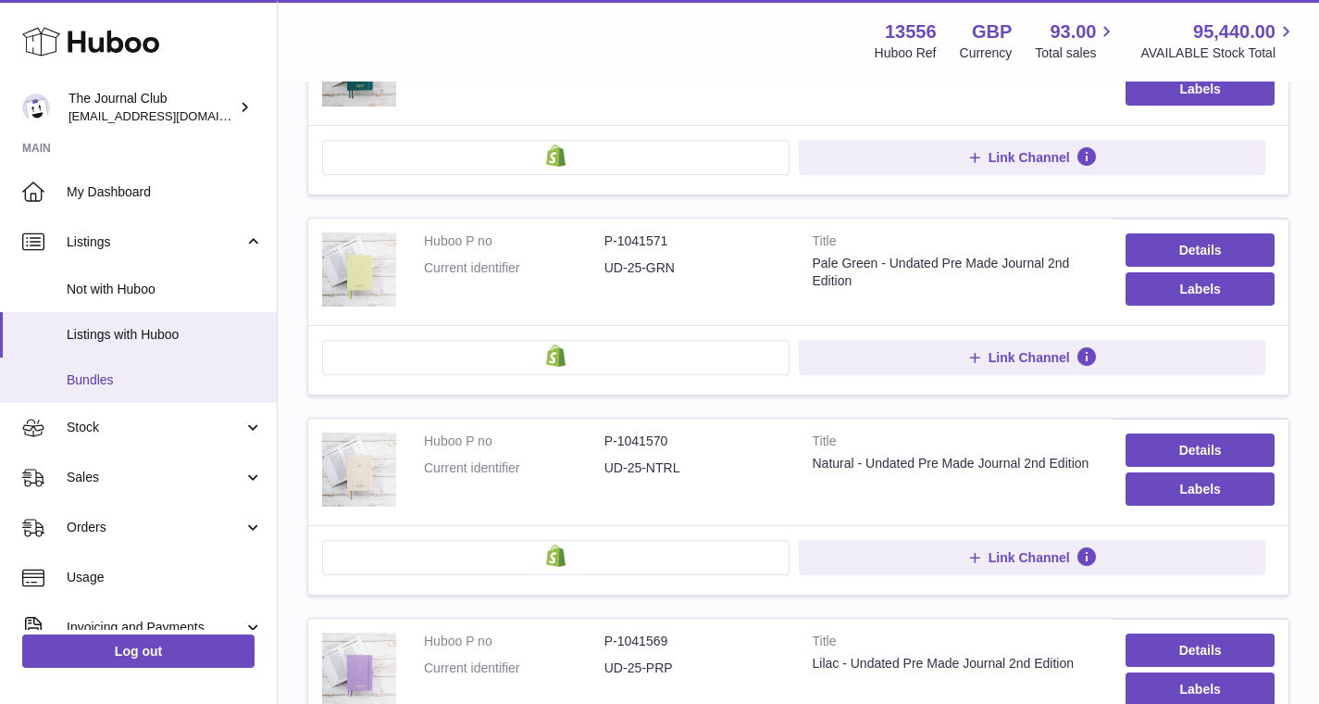
click at [138, 371] on span "Bundles" at bounding box center [165, 380] width 196 height 18
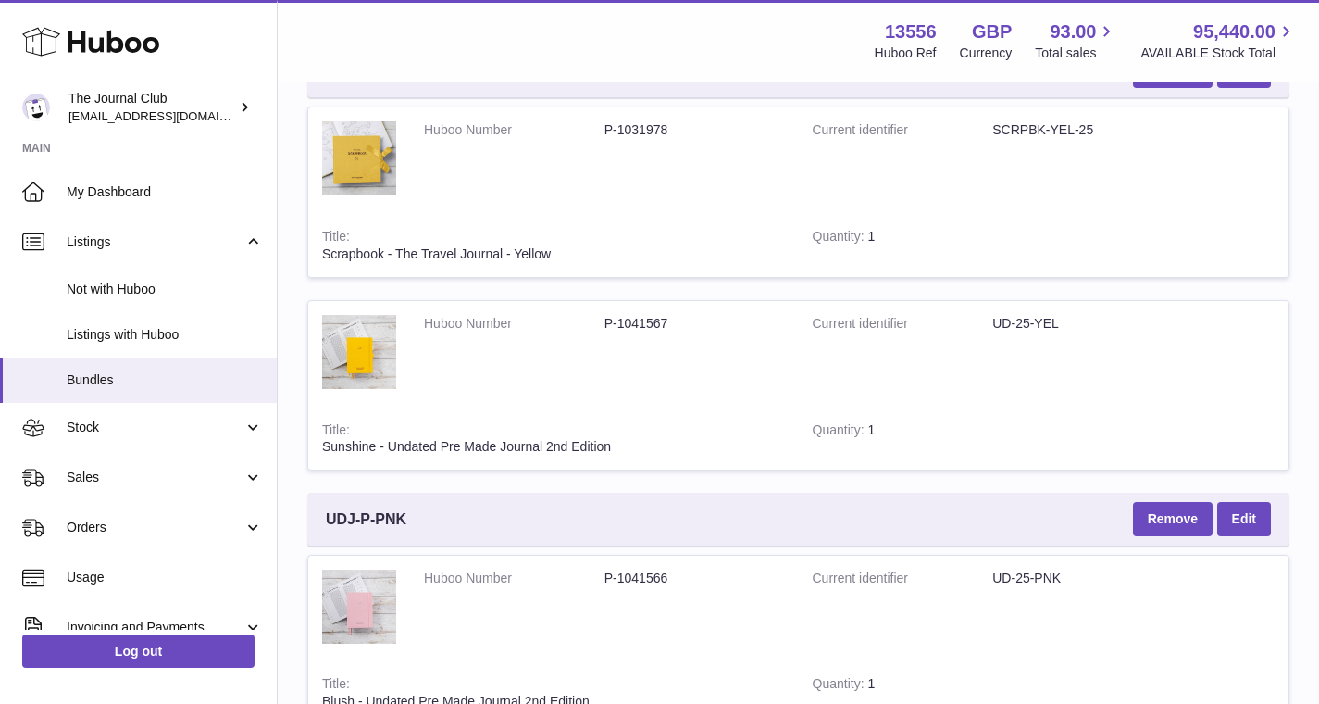
scroll to position [502, 0]
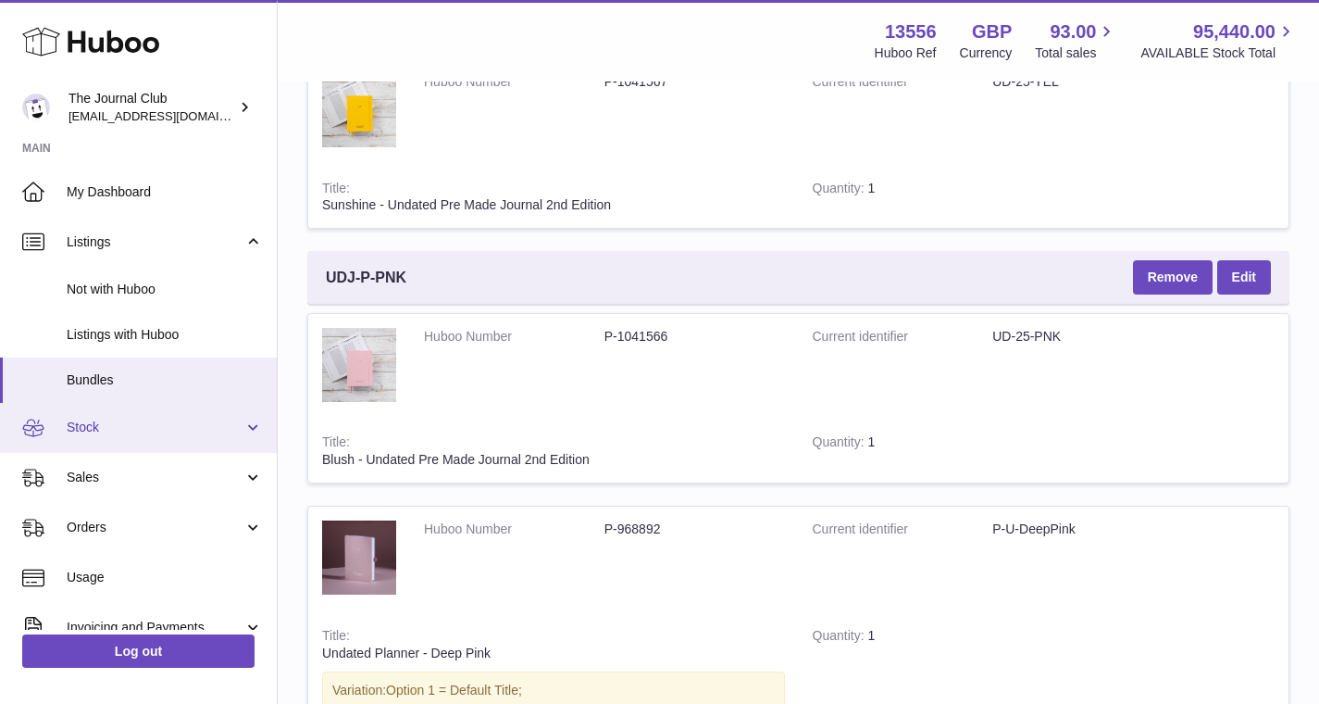
click at [121, 426] on span "Stock" at bounding box center [155, 427] width 177 height 18
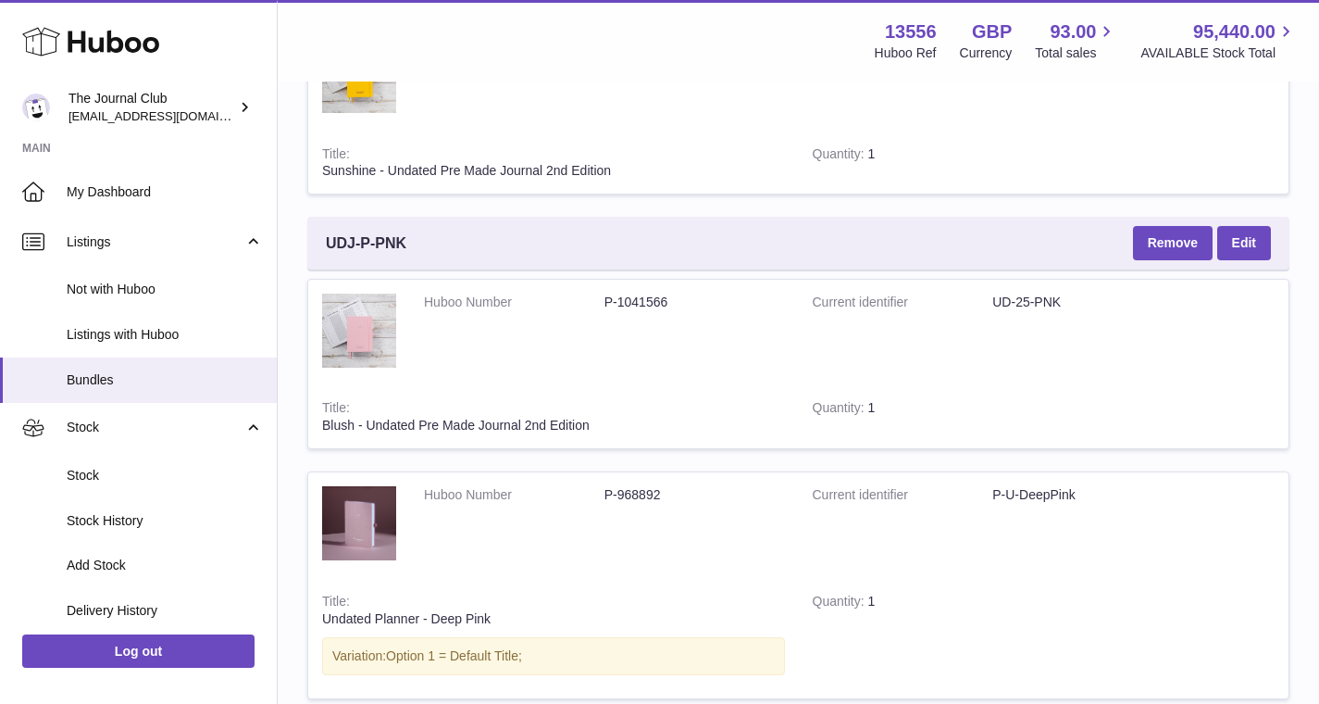
scroll to position [668, 0]
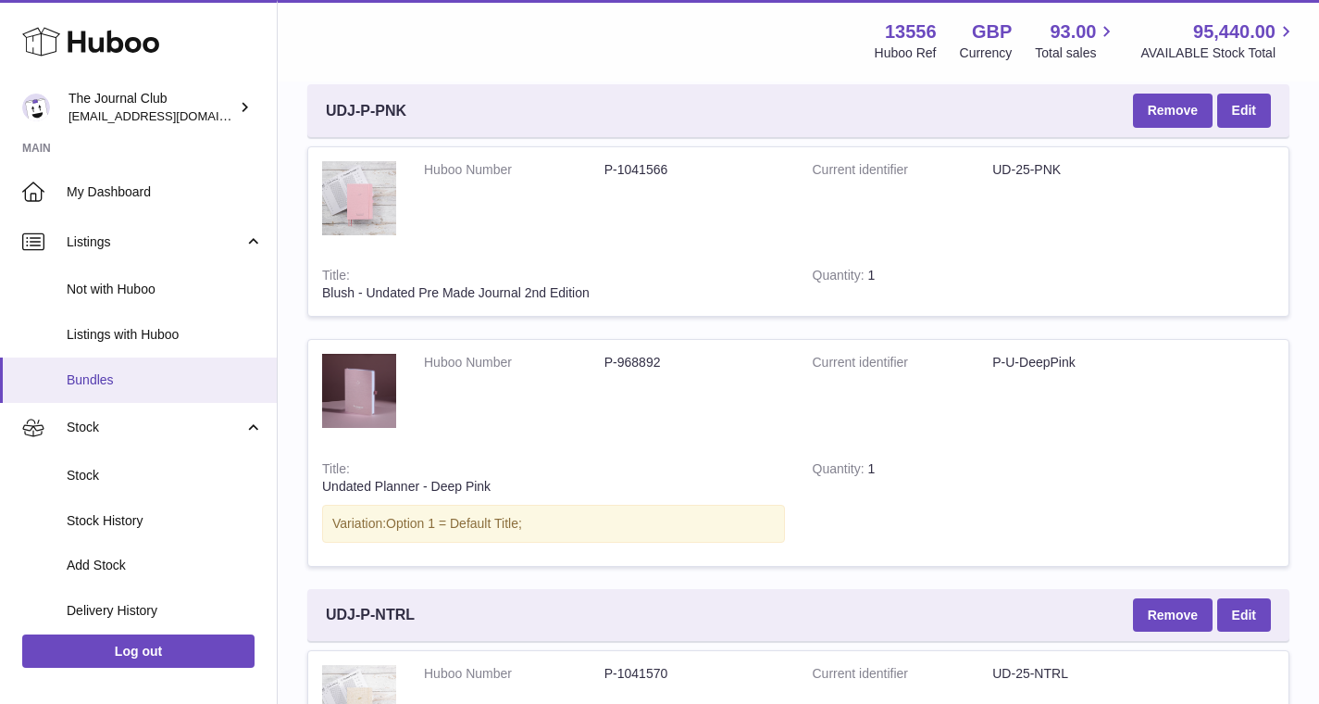
click at [99, 371] on span "Bundles" at bounding box center [165, 380] width 196 height 18
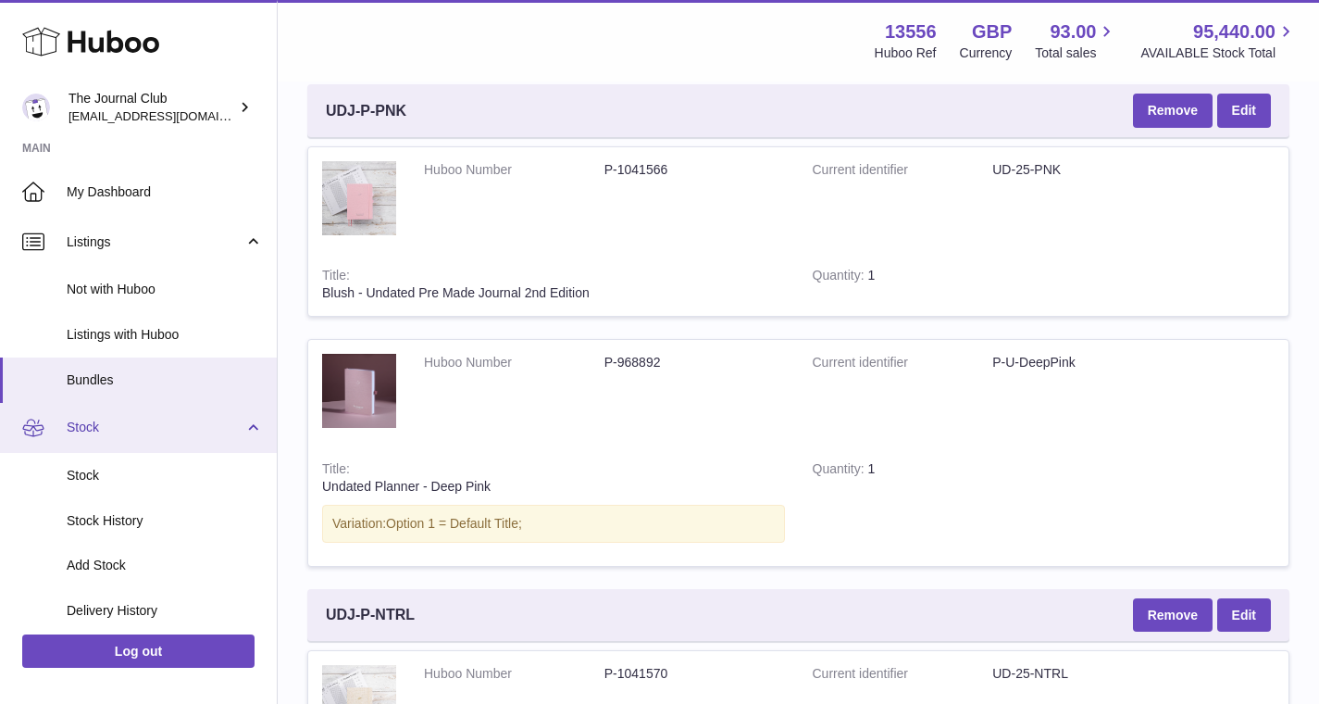
click at [128, 424] on span "Stock" at bounding box center [155, 427] width 177 height 18
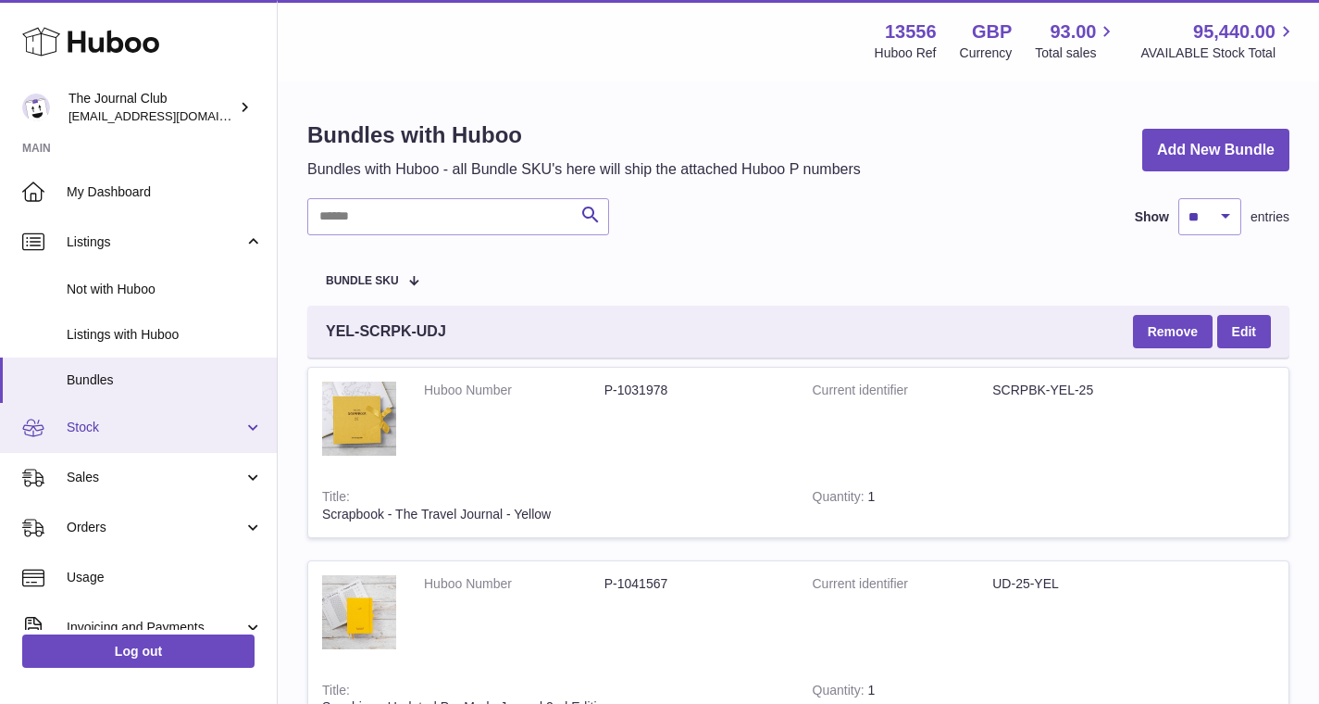
click at [96, 424] on span "Stock" at bounding box center [155, 427] width 177 height 18
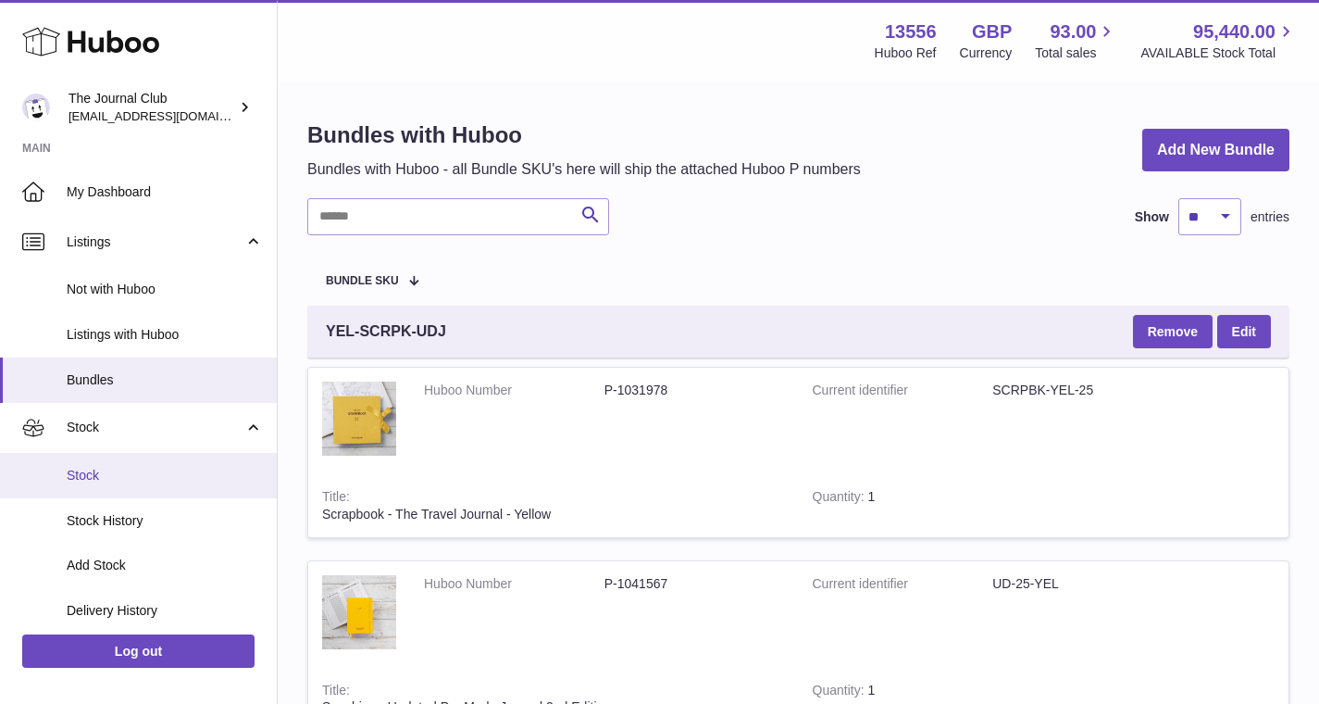
click at [128, 468] on span "Stock" at bounding box center [165, 476] width 196 height 18
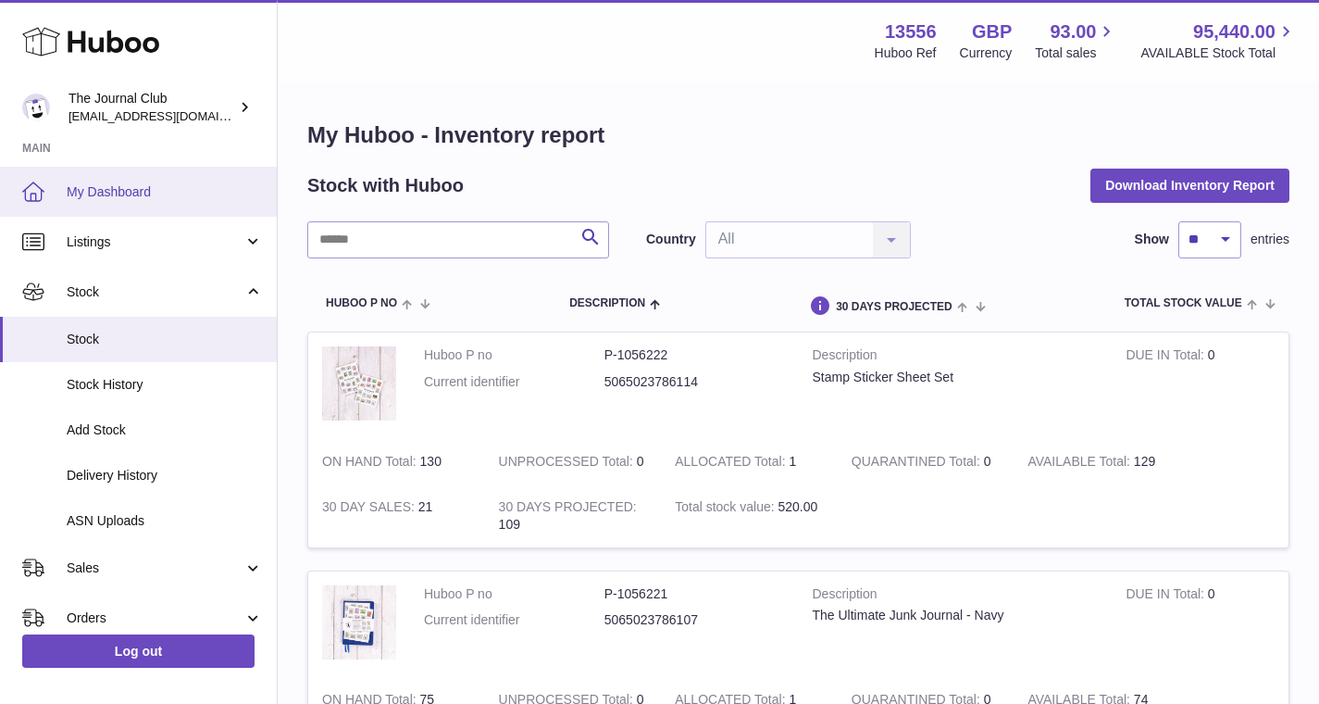
click at [101, 203] on link "My Dashboard" at bounding box center [138, 192] width 277 height 50
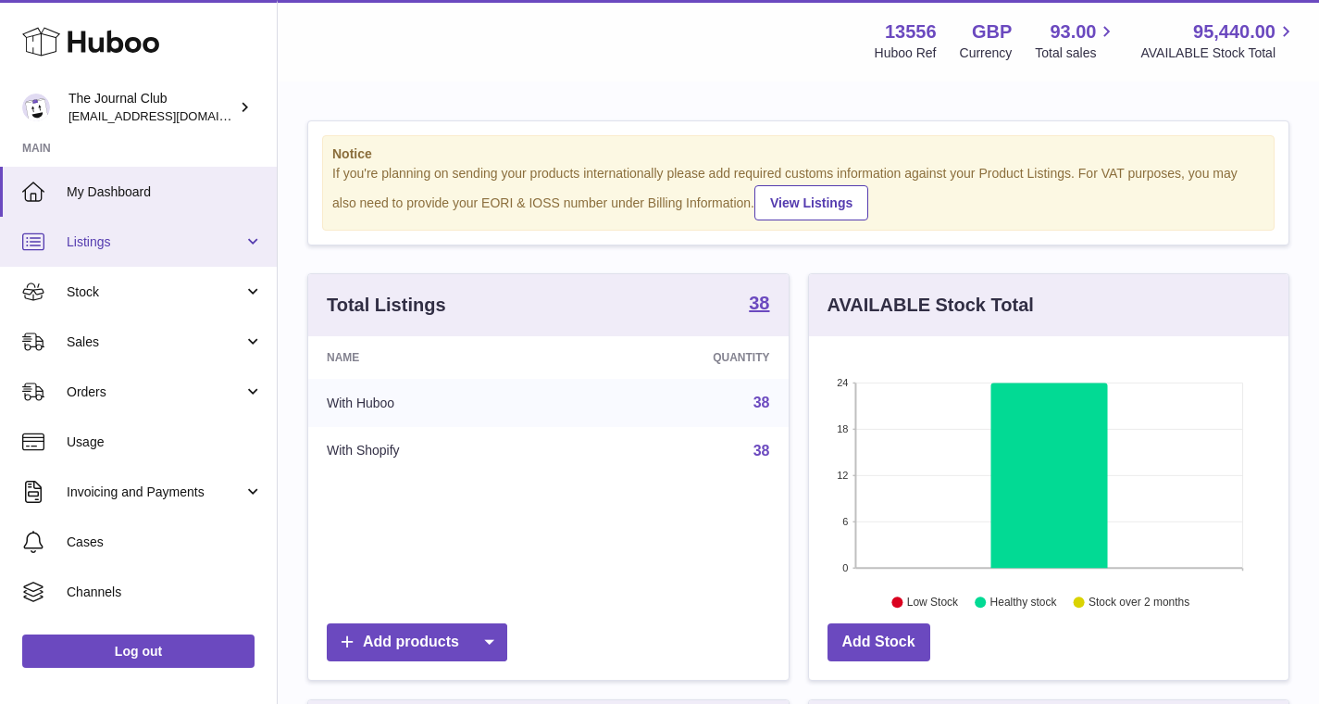
scroll to position [289, 480]
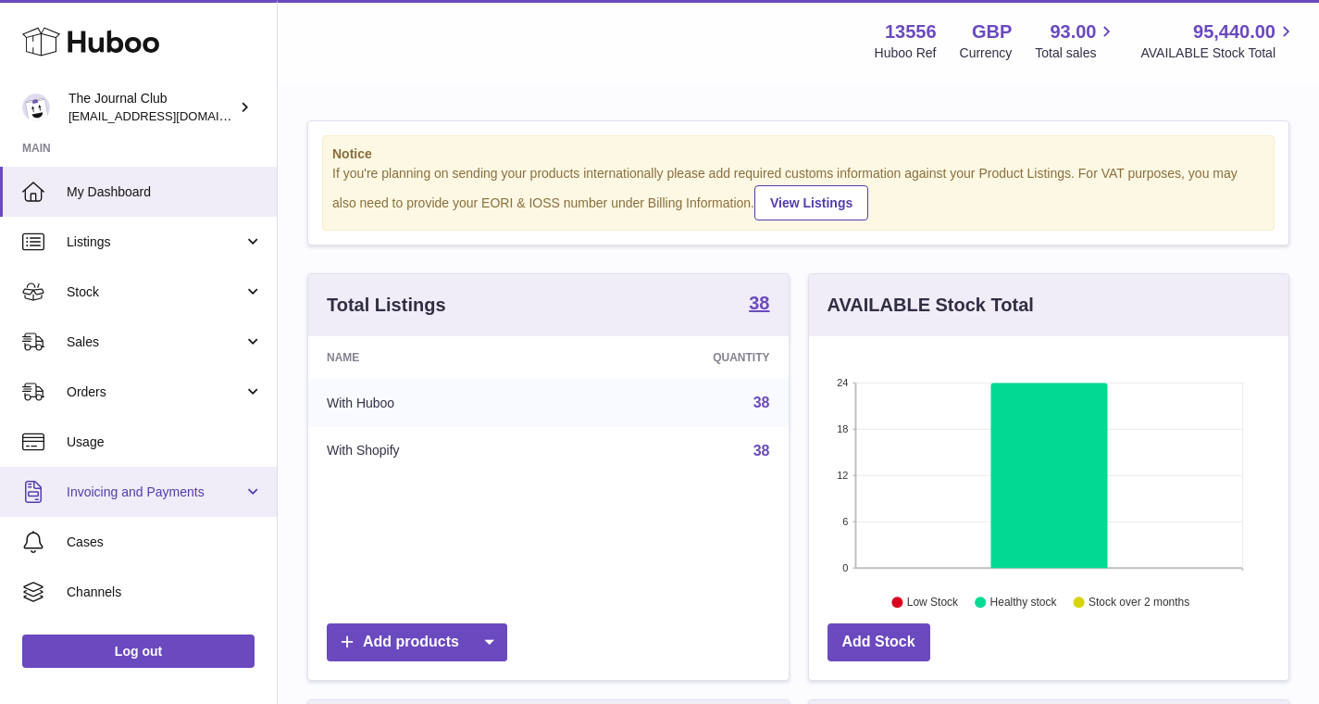
click at [167, 485] on span "Invoicing and Payments" at bounding box center [155, 492] width 177 height 18
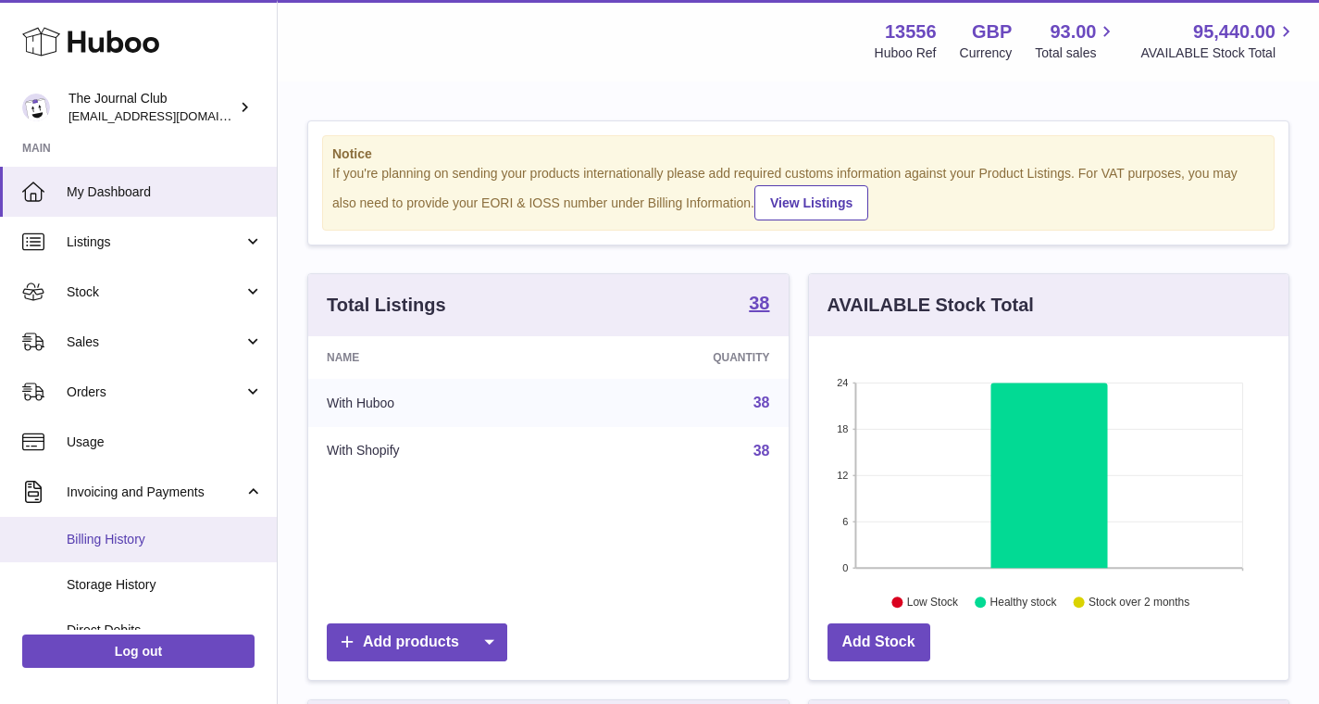
click at [118, 543] on span "Billing History" at bounding box center [165, 539] width 196 height 18
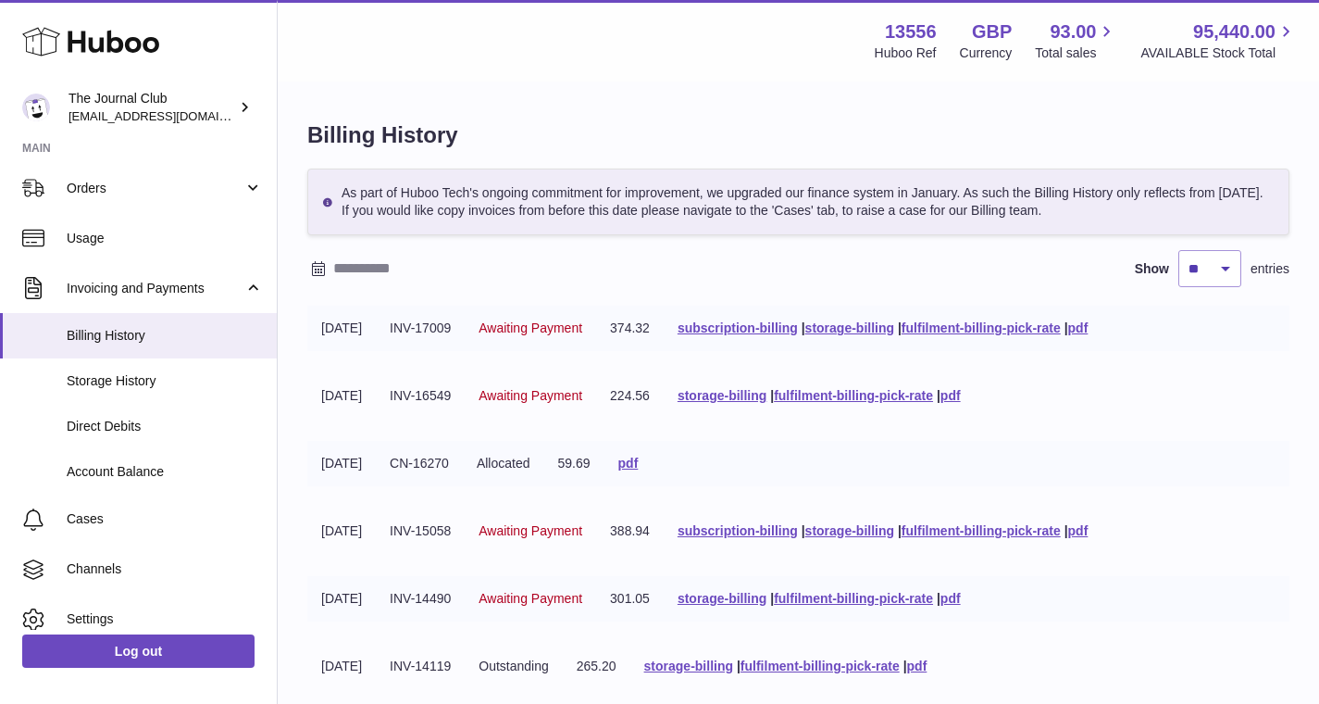
scroll to position [265, 0]
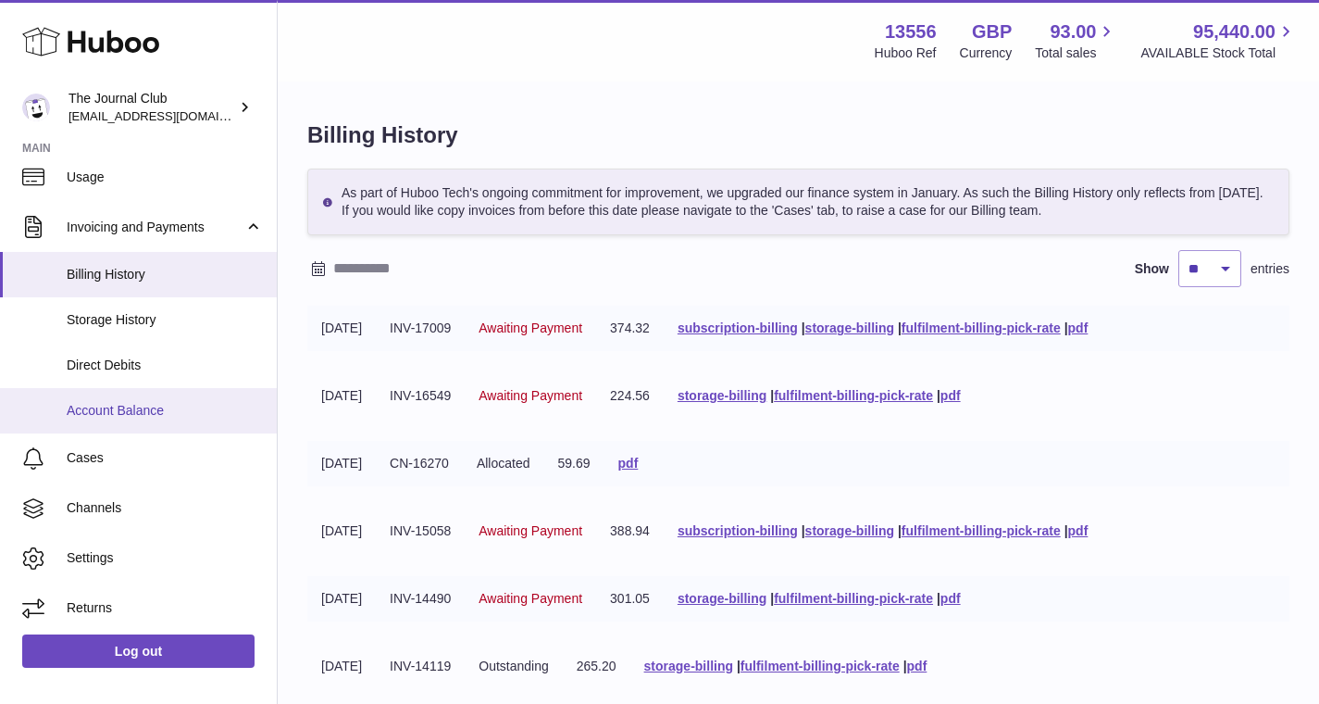
click at [149, 402] on span "Account Balance" at bounding box center [165, 411] width 196 height 18
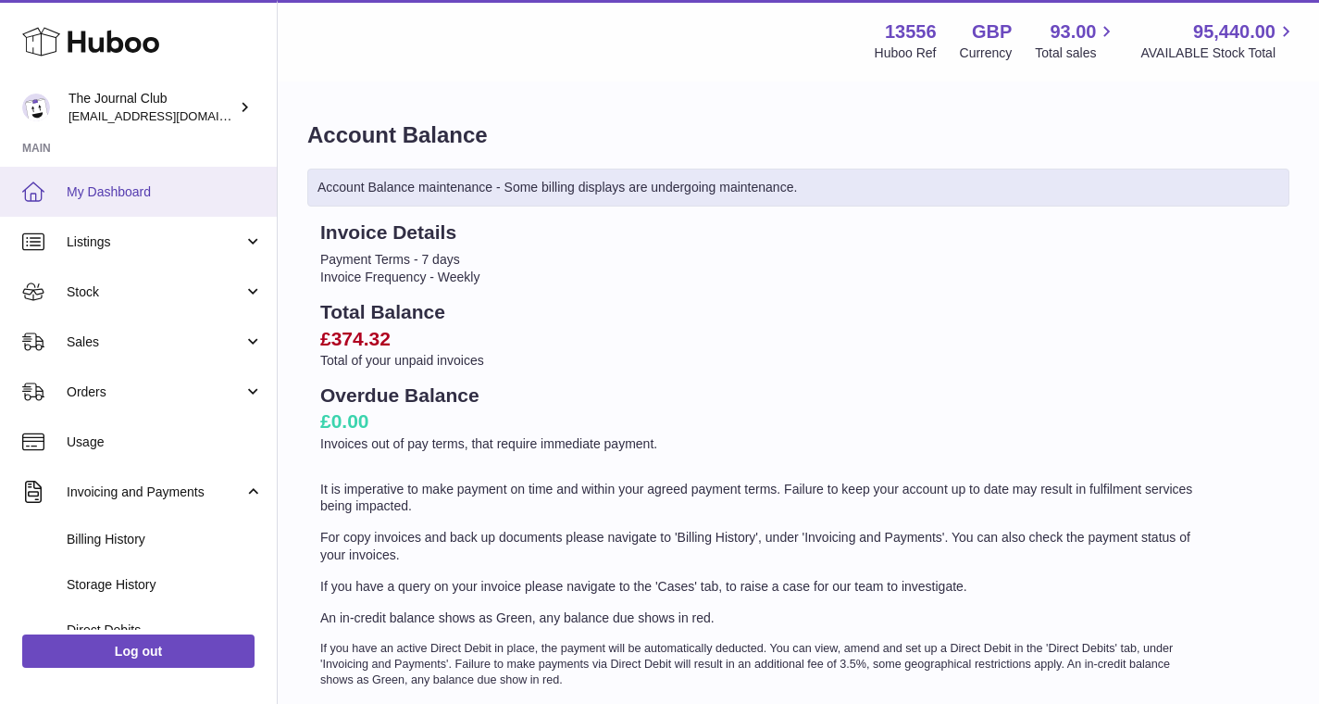
click at [127, 190] on span "My Dashboard" at bounding box center [165, 192] width 196 height 18
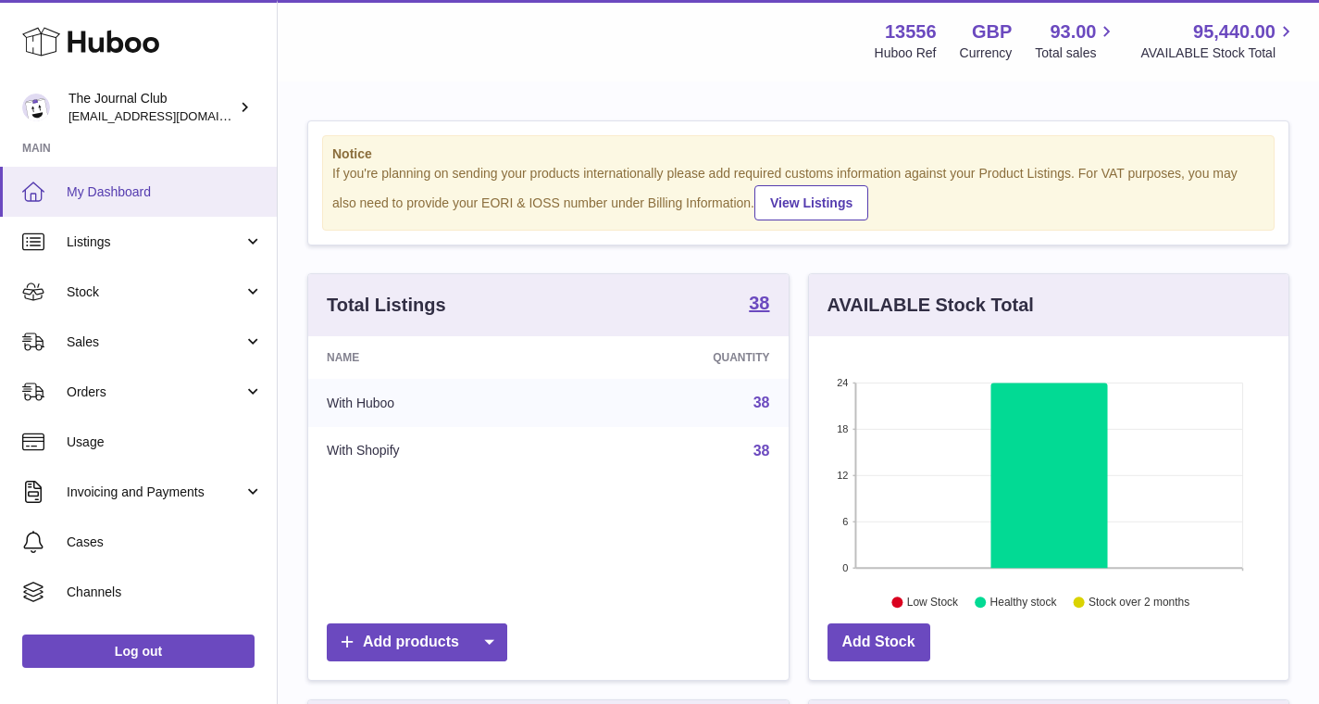
scroll to position [289, 480]
